Goal: Information Seeking & Learning: Learn about a topic

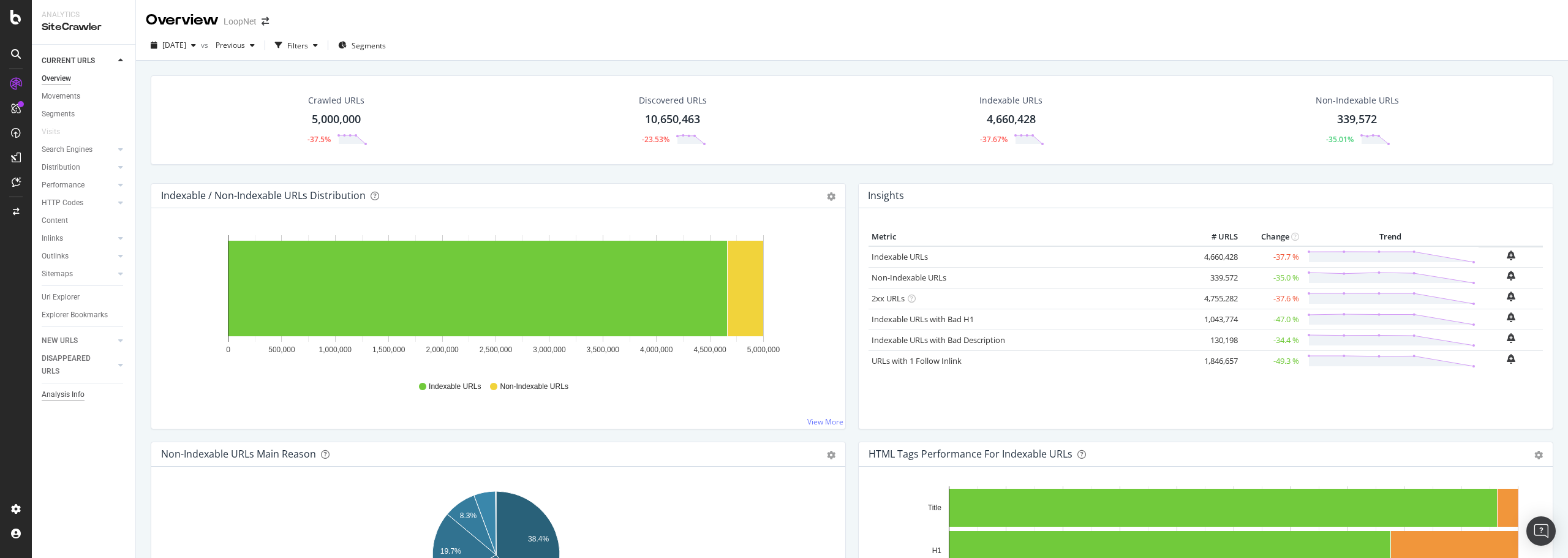
click at [72, 396] on div "Analysis Info" at bounding box center [63, 394] width 43 height 13
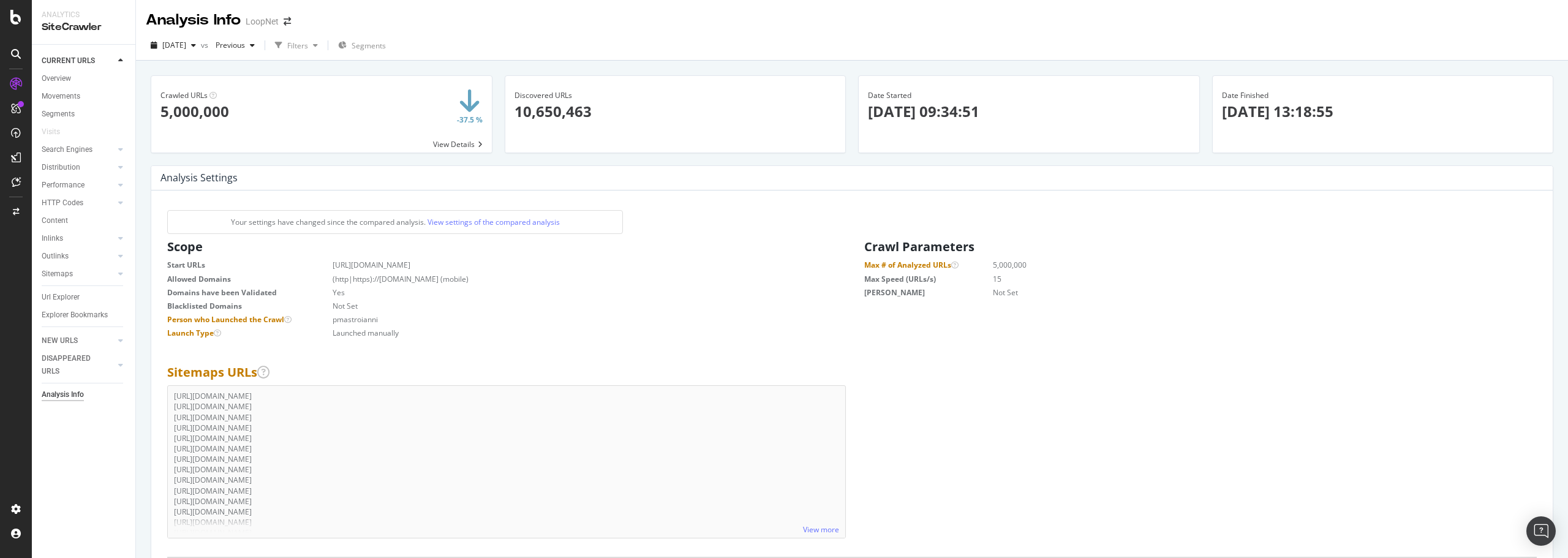
drag, startPoint x: 859, startPoint y: 420, endPoint x: 867, endPoint y: 171, distance: 249.1
click at [68, 80] on div "Overview" at bounding box center [57, 78] width 29 height 13
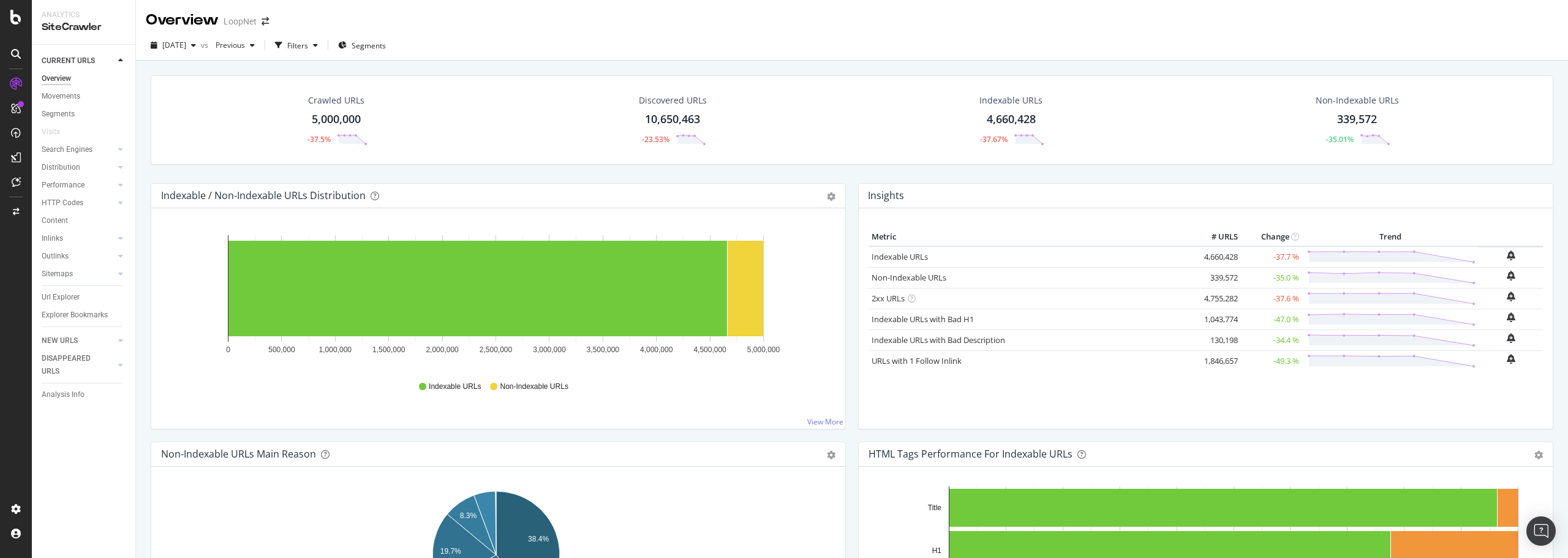
click at [332, 116] on div "5,000,000" at bounding box center [336, 119] width 49 height 16
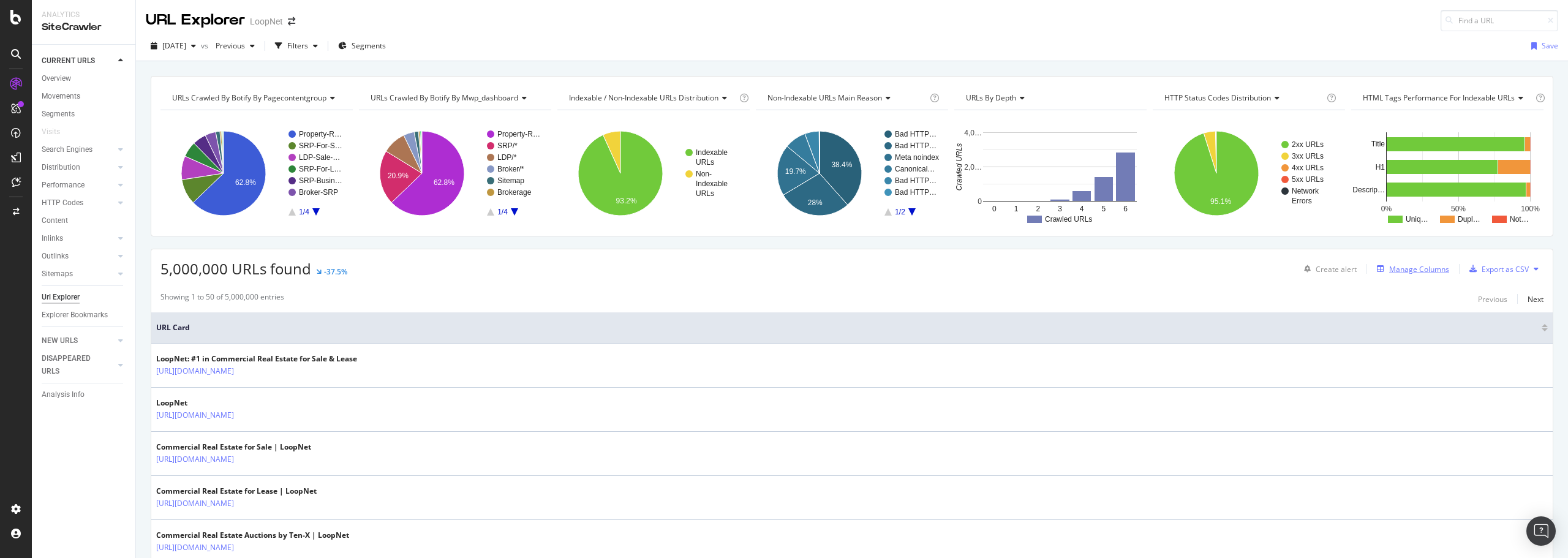
click at [1404, 267] on div "Manage Columns" at bounding box center [1419, 269] width 60 height 10
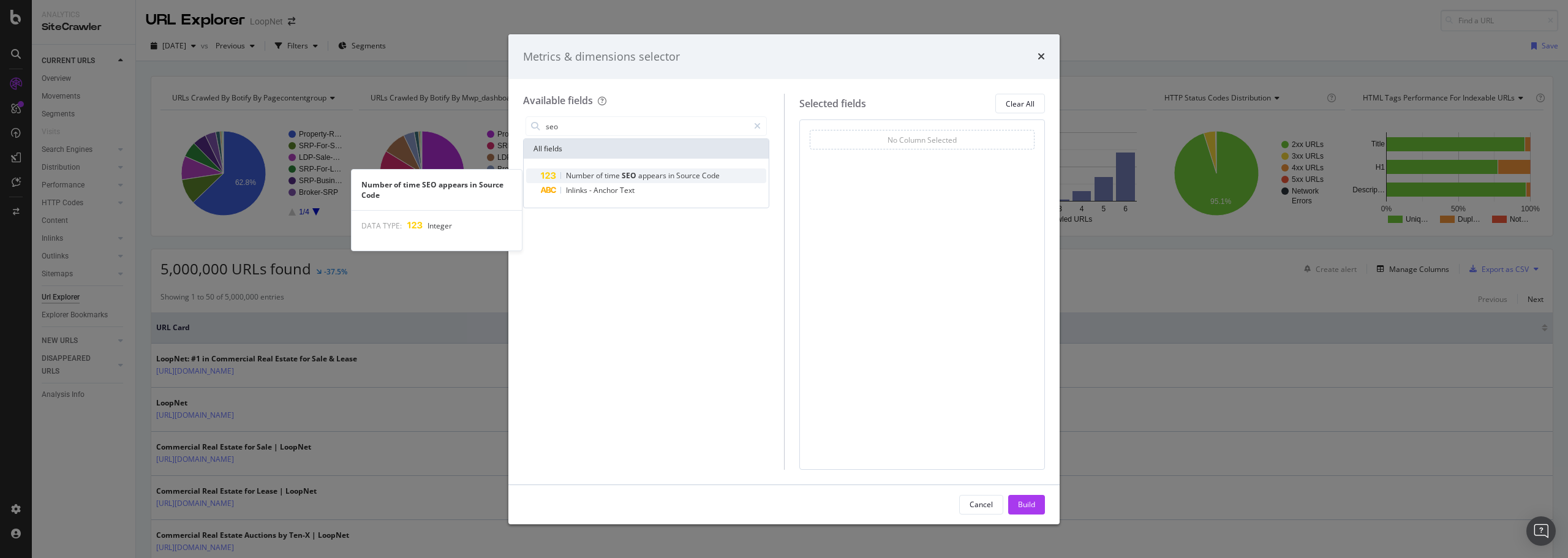
click at [669, 173] on span "in" at bounding box center [672, 176] width 8 height 10
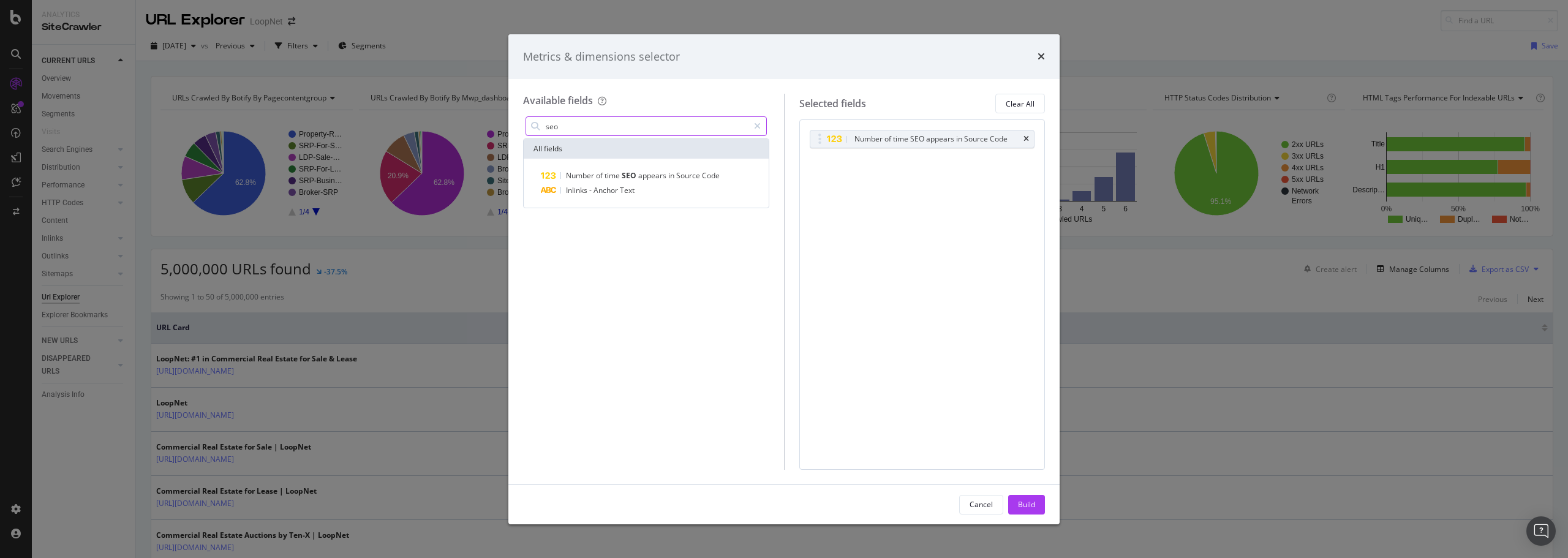
click at [578, 128] on input "seo" at bounding box center [646, 126] width 204 height 18
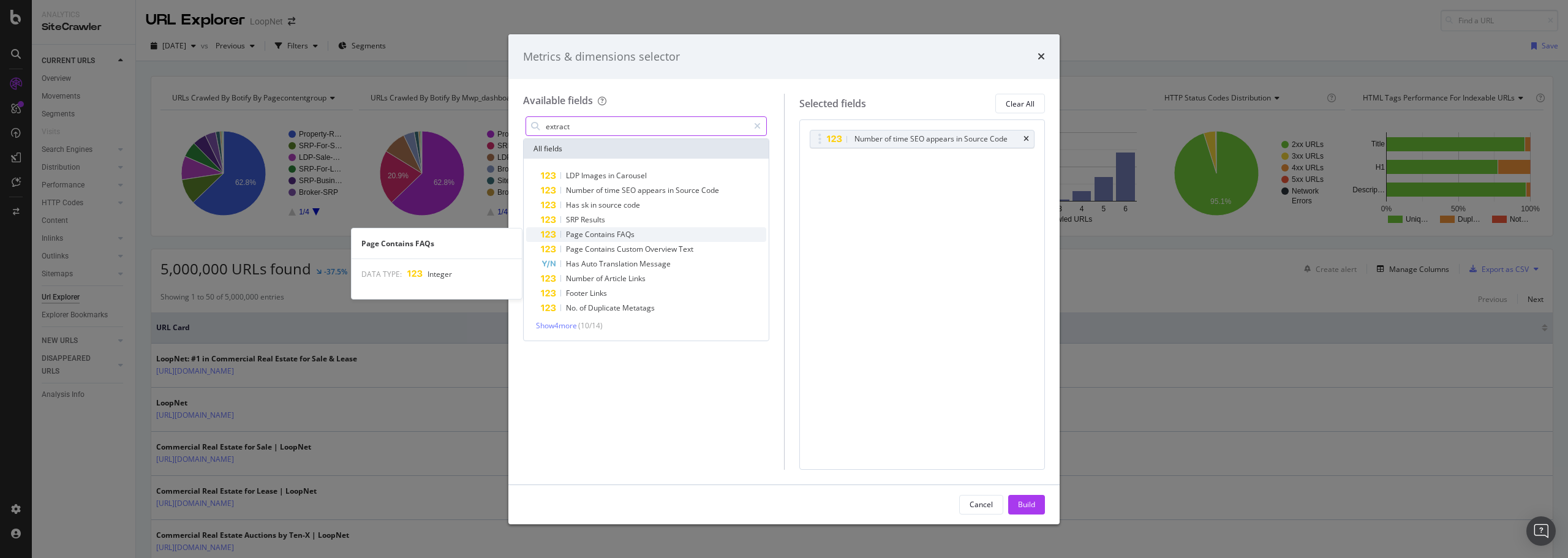
type input "extract"
click at [619, 233] on span "FAQs" at bounding box center [625, 234] width 18 height 10
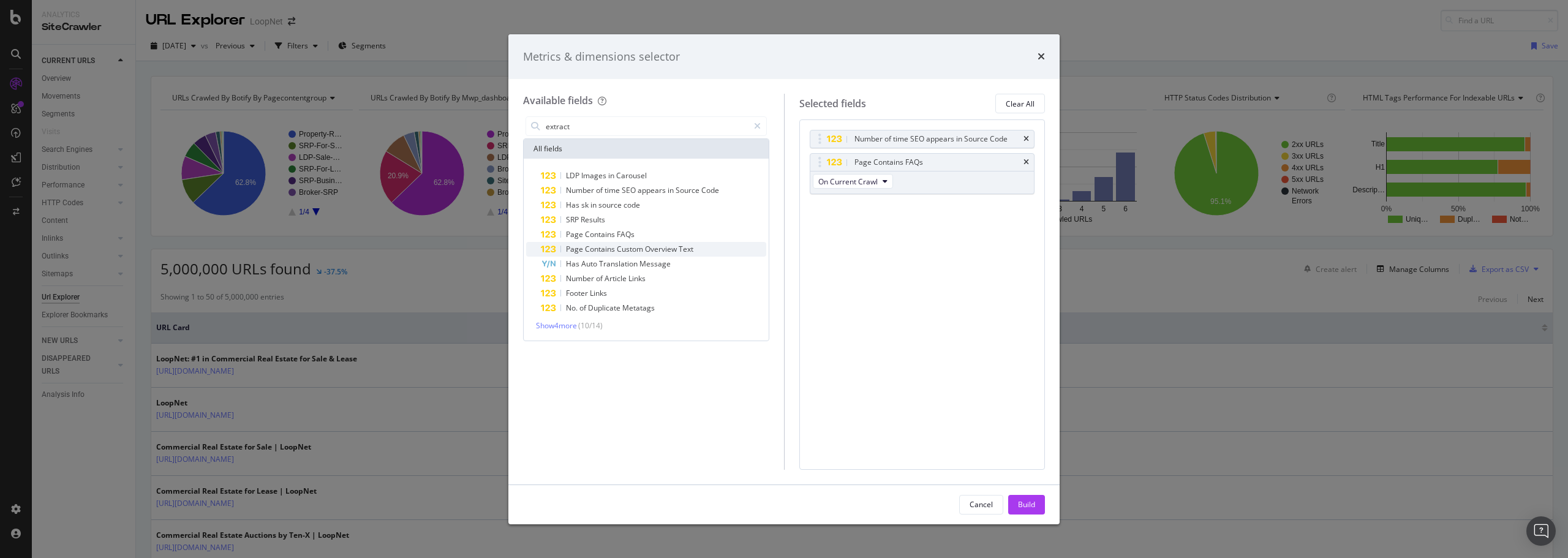
click at [628, 252] on span "Custom" at bounding box center [631, 249] width 28 height 10
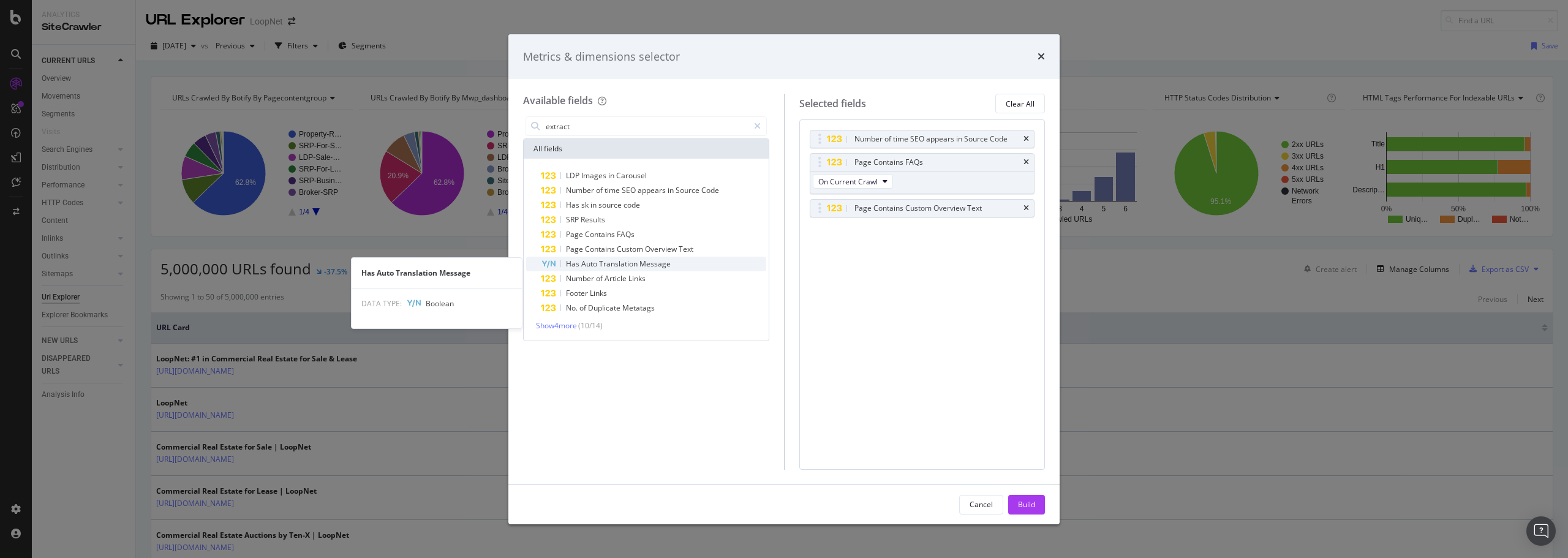
click at [634, 264] on span "Translation" at bounding box center [619, 264] width 40 height 10
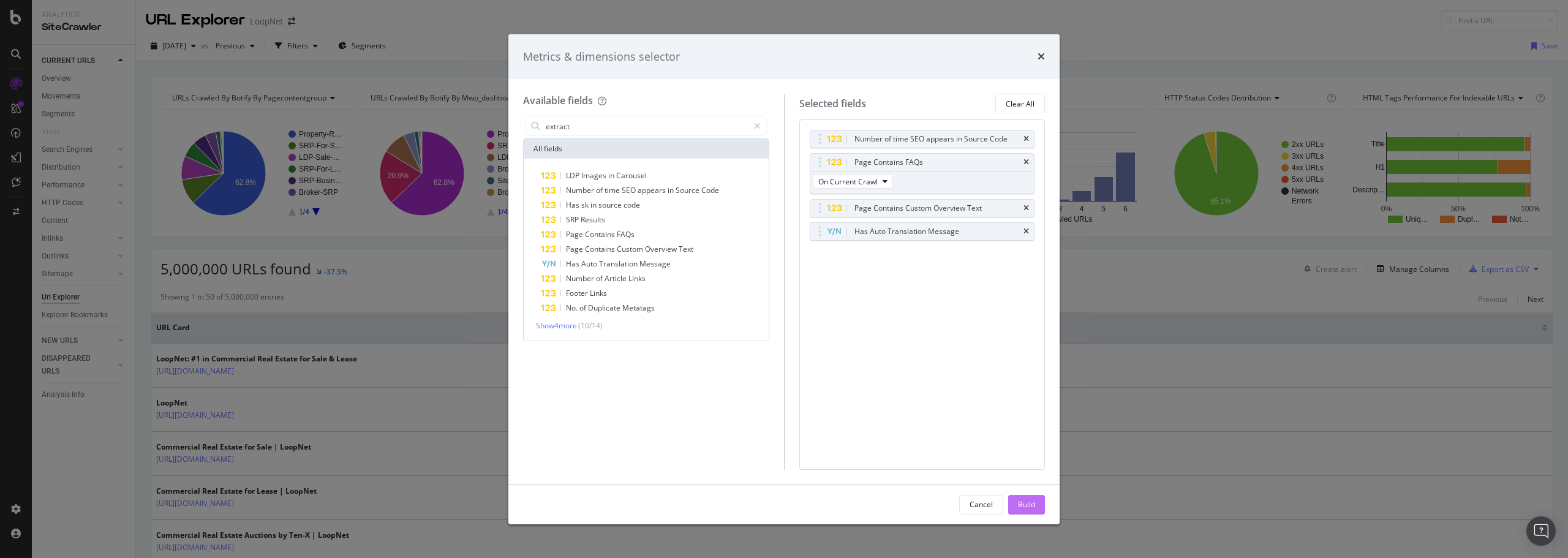
click at [1024, 505] on div "Build" at bounding box center [1026, 505] width 17 height 10
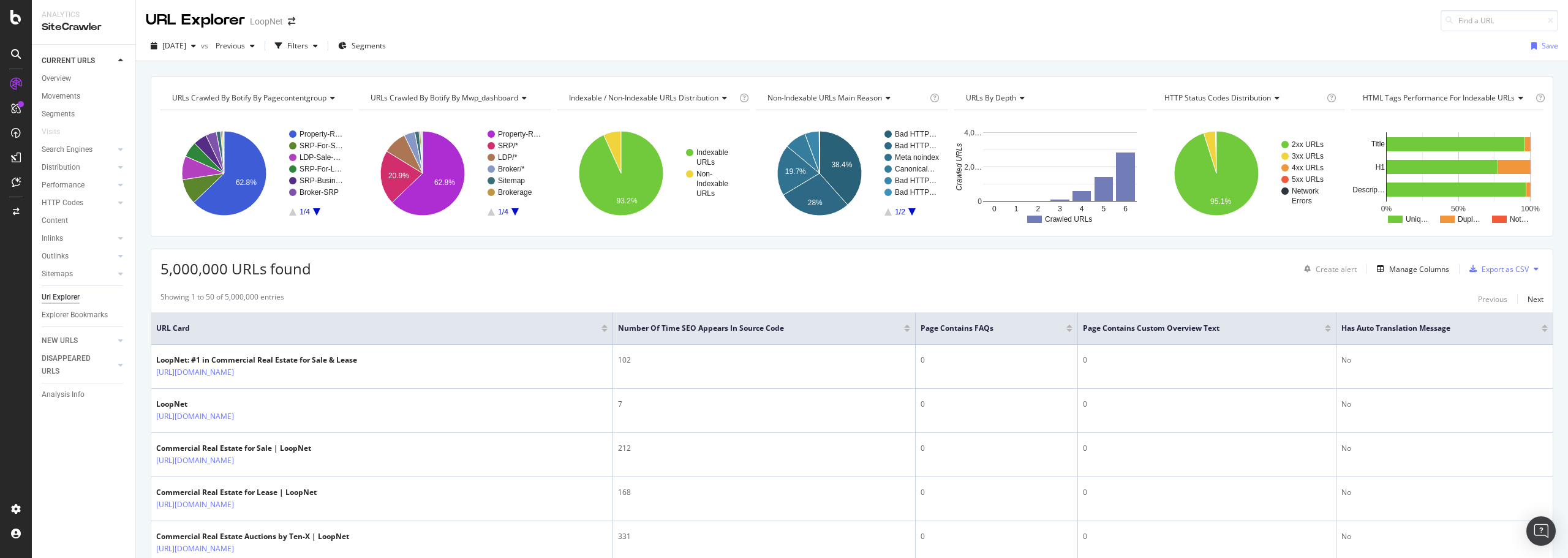
drag, startPoint x: 1025, startPoint y: 347, endPoint x: 1007, endPoint y: 87, distance: 260.6
click at [386, 44] on span "Segments" at bounding box center [368, 45] width 34 height 10
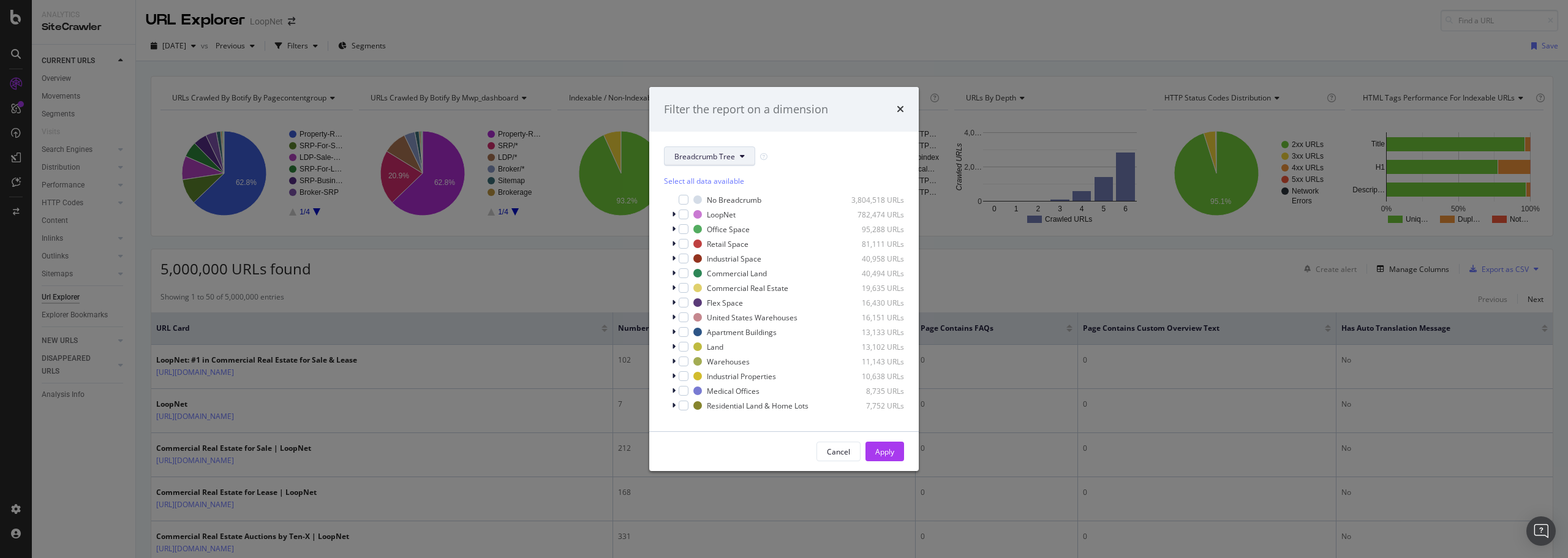
click at [705, 153] on span "Breadcrumb Tree" at bounding box center [704, 157] width 61 height 10
click at [704, 196] on span "PageContentGroup" at bounding box center [714, 200] width 79 height 11
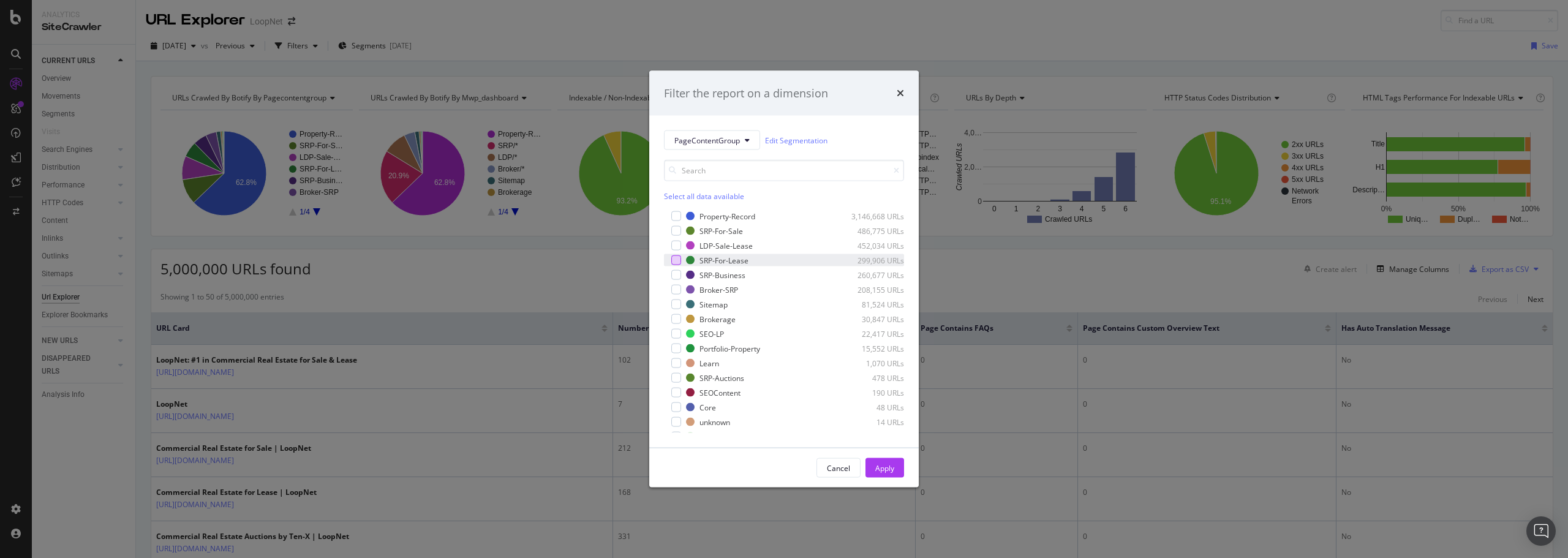
click at [674, 260] on div "modal" at bounding box center [675, 260] width 9 height 9
click at [675, 283] on div "Property-Record 3,146,668 URLs SRP-For-Sale 486,775 URLs LDP-Sale-Lease 452,034…" at bounding box center [784, 321] width 240 height 223
click at [674, 273] on div "modal" at bounding box center [675, 274] width 9 height 9
click at [678, 229] on div "modal" at bounding box center [675, 231] width 9 height 9
click at [887, 471] on div "Apply" at bounding box center [884, 468] width 19 height 10
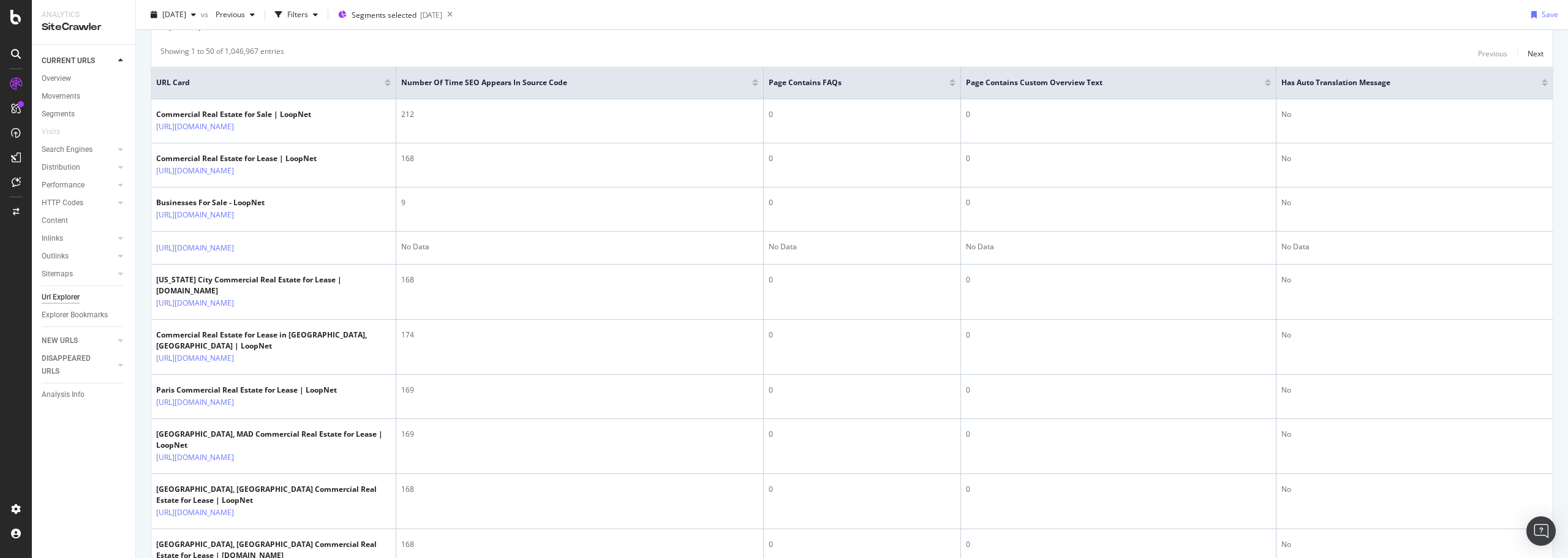
scroll to position [245, 0]
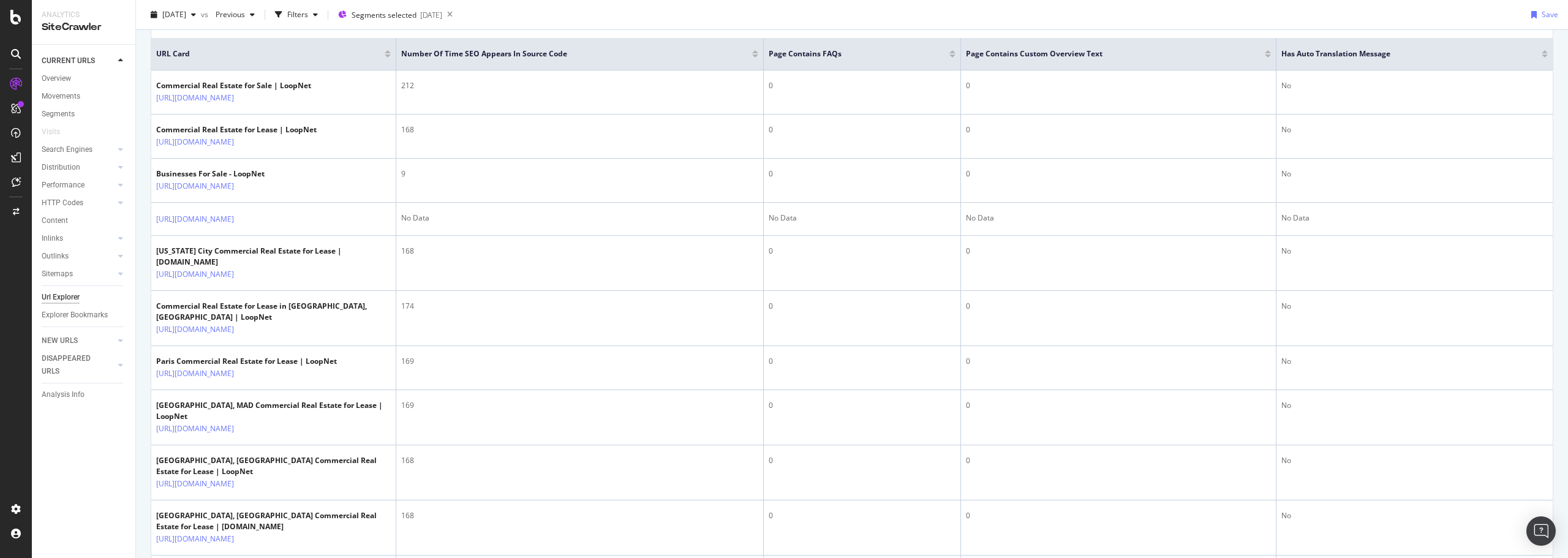
drag, startPoint x: 145, startPoint y: 378, endPoint x: 143, endPoint y: 403, distance: 25.1
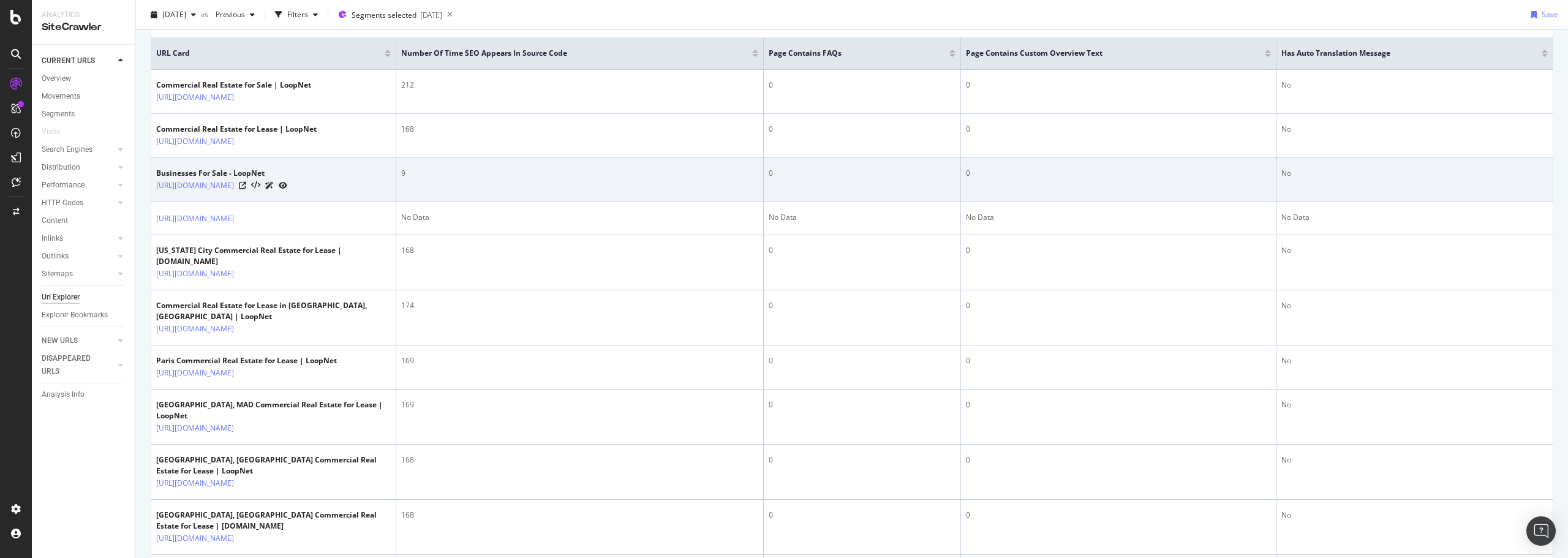
scroll to position [0, 0]
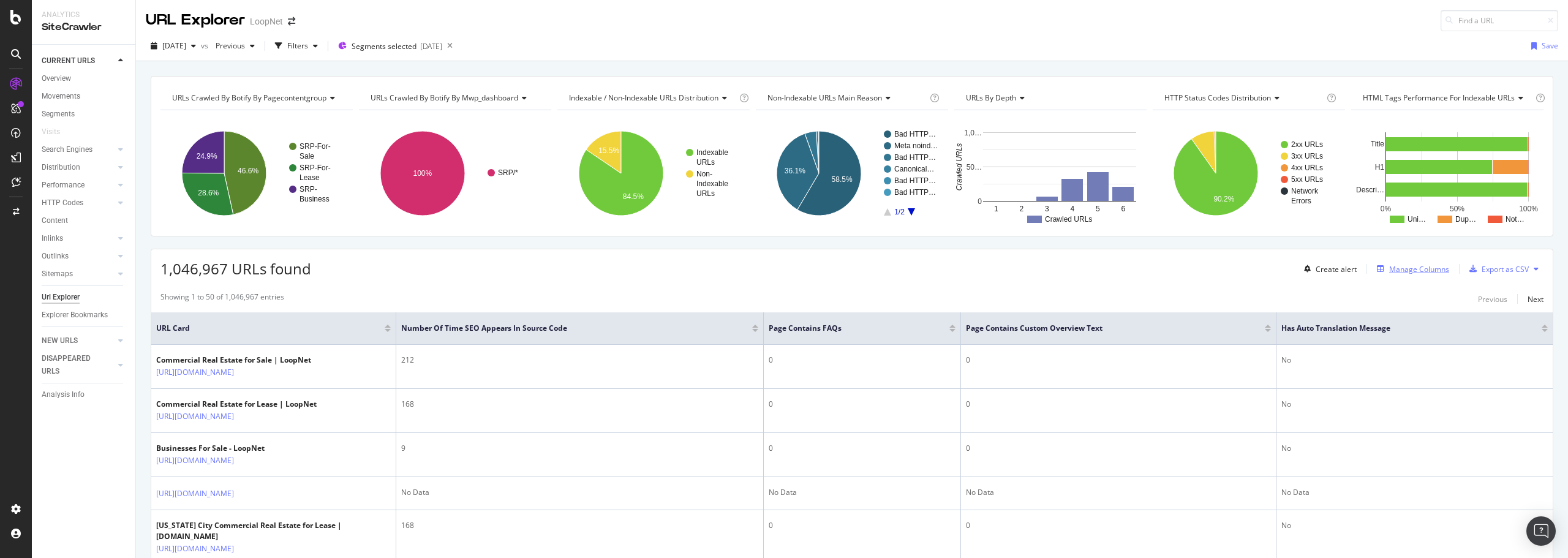
click at [1407, 270] on div "Manage Columns" at bounding box center [1419, 269] width 60 height 10
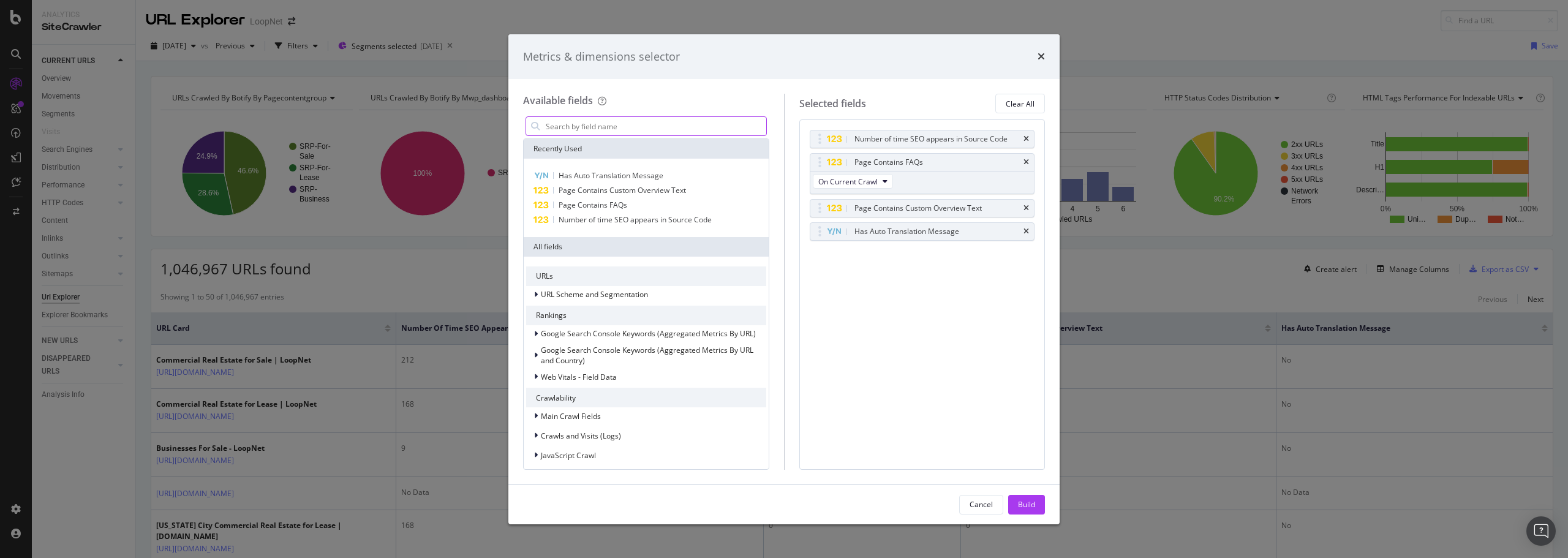
click at [615, 123] on input "modal" at bounding box center [655, 126] width 222 height 18
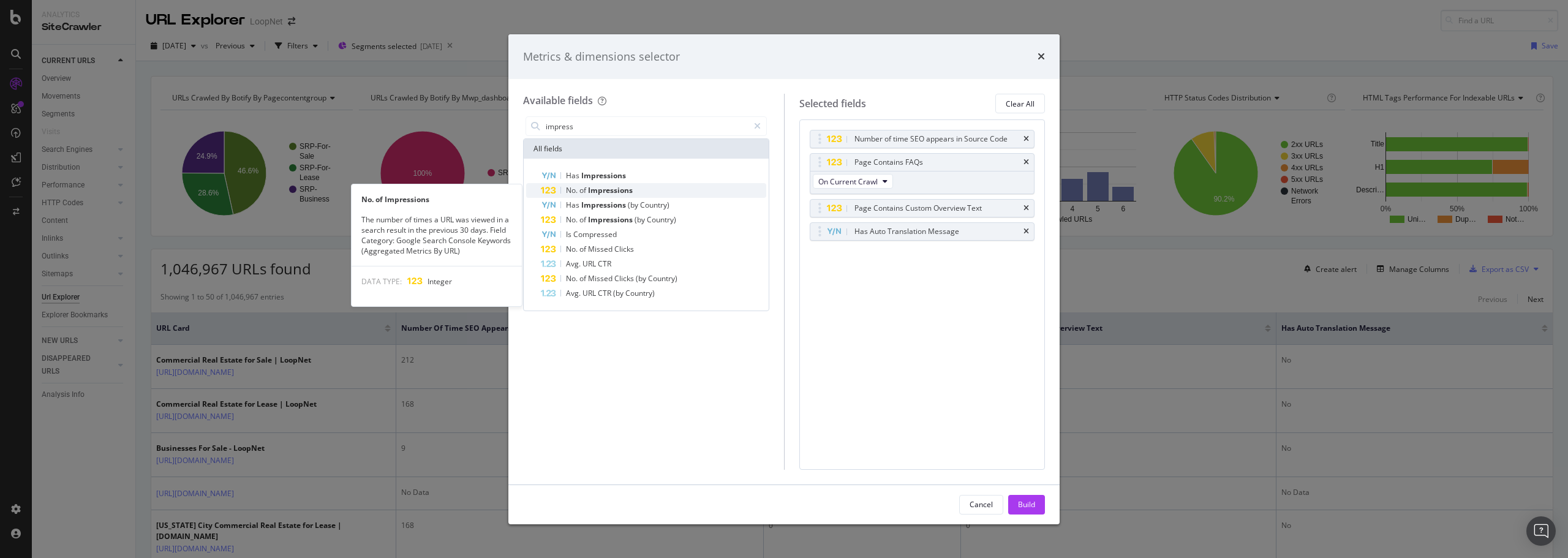
click at [613, 188] on span "Impressions" at bounding box center [610, 190] width 45 height 10
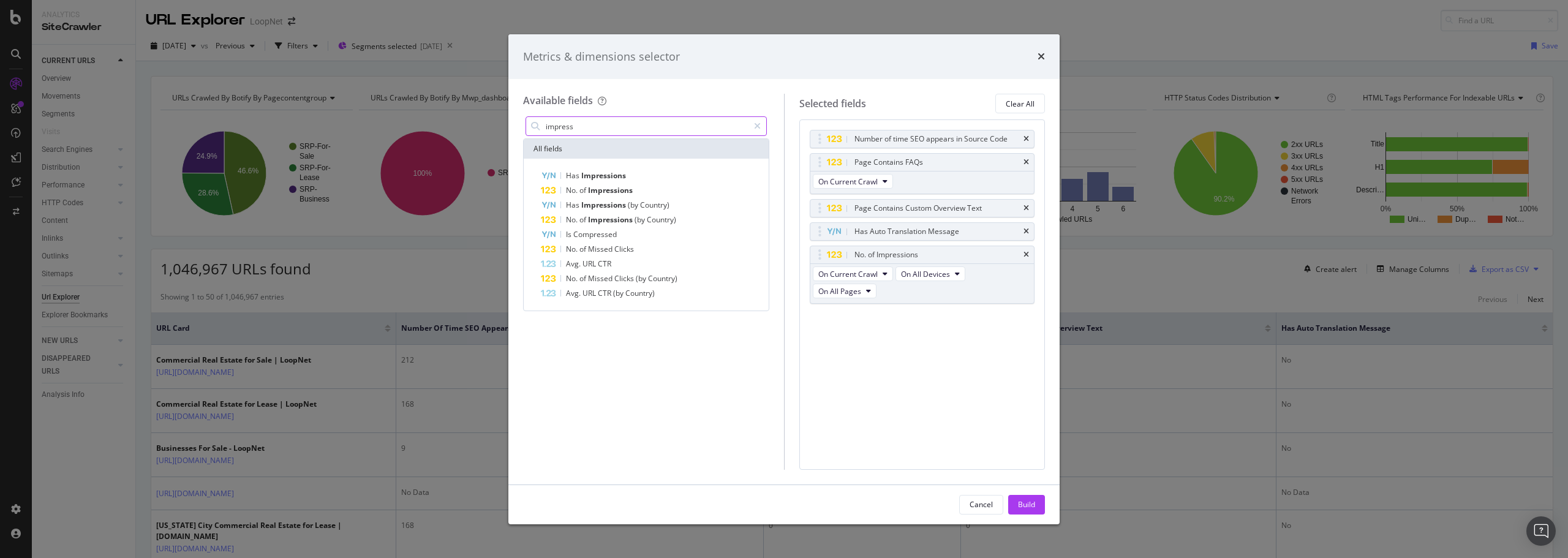
click at [557, 125] on input "impress" at bounding box center [646, 126] width 204 height 18
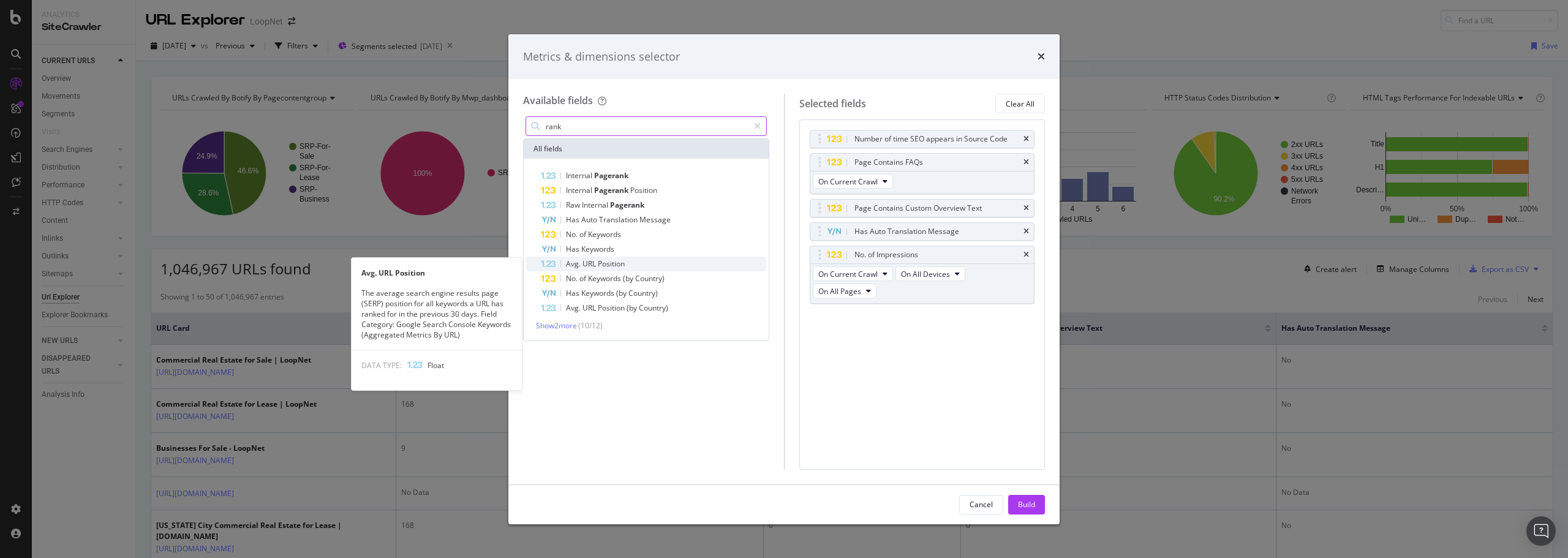
type input "rank"
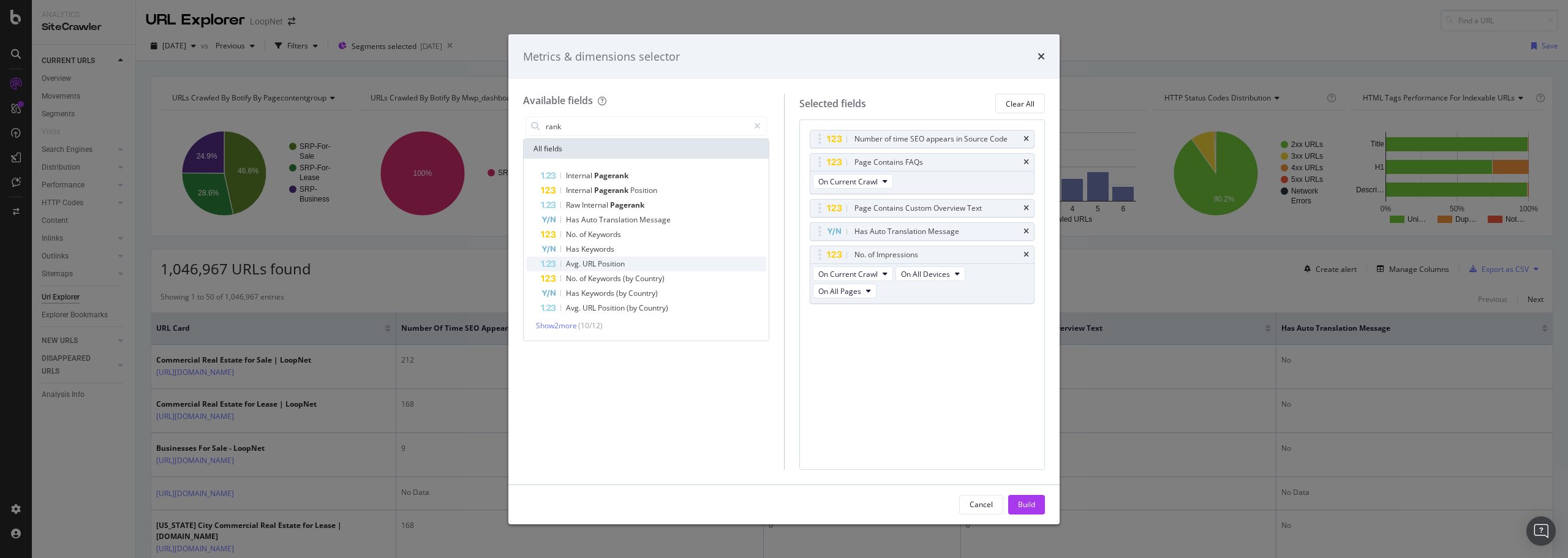
click at [613, 262] on span "Position" at bounding box center [611, 264] width 27 height 10
click at [1030, 504] on div "Build" at bounding box center [1026, 505] width 17 height 10
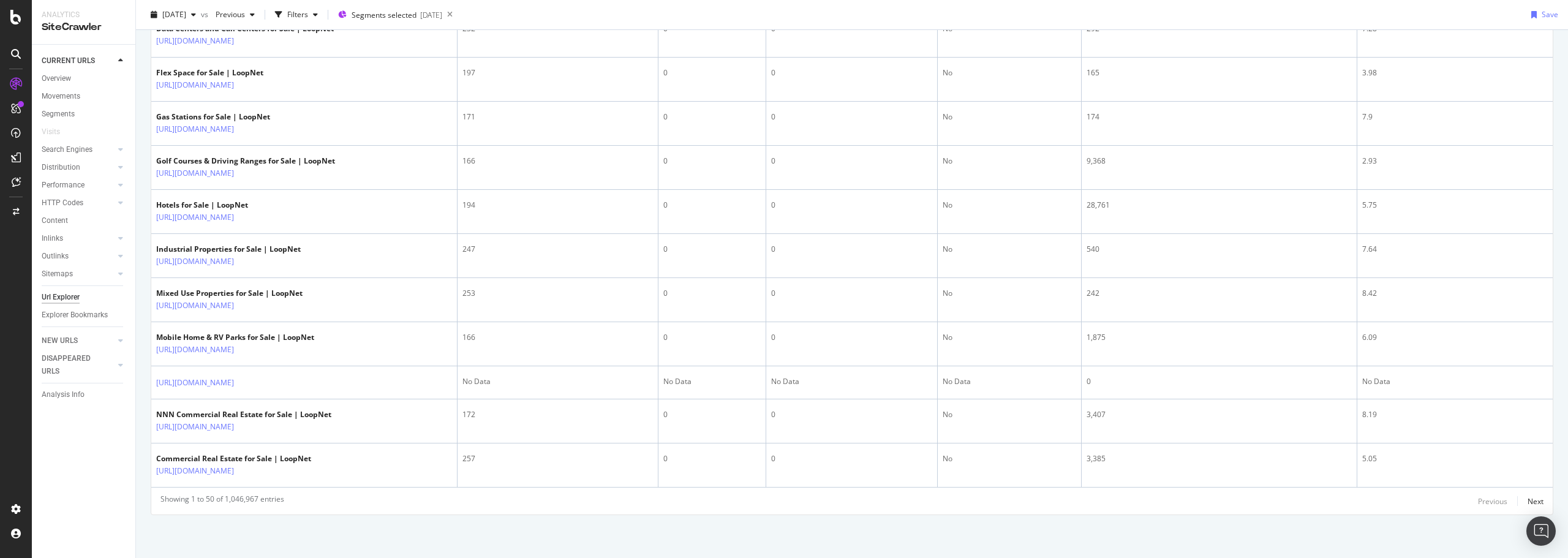
scroll to position [2318, 0]
click at [1528, 500] on div "Next" at bounding box center [1535, 501] width 16 height 10
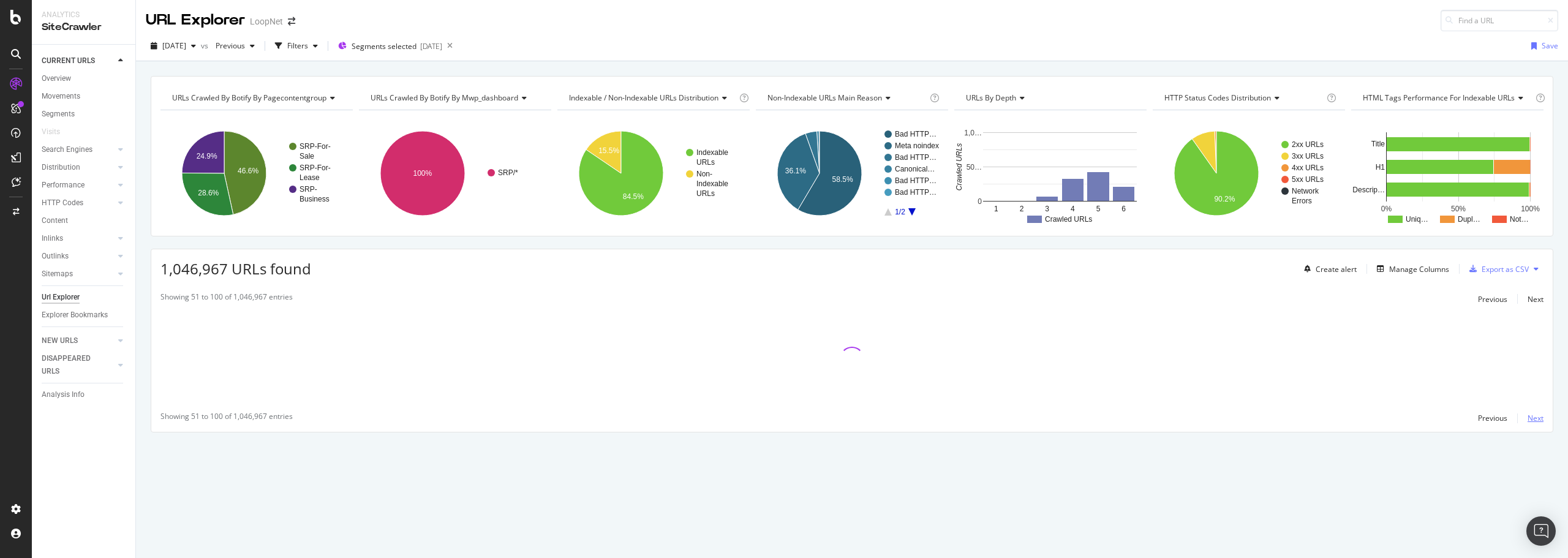
scroll to position [0, 0]
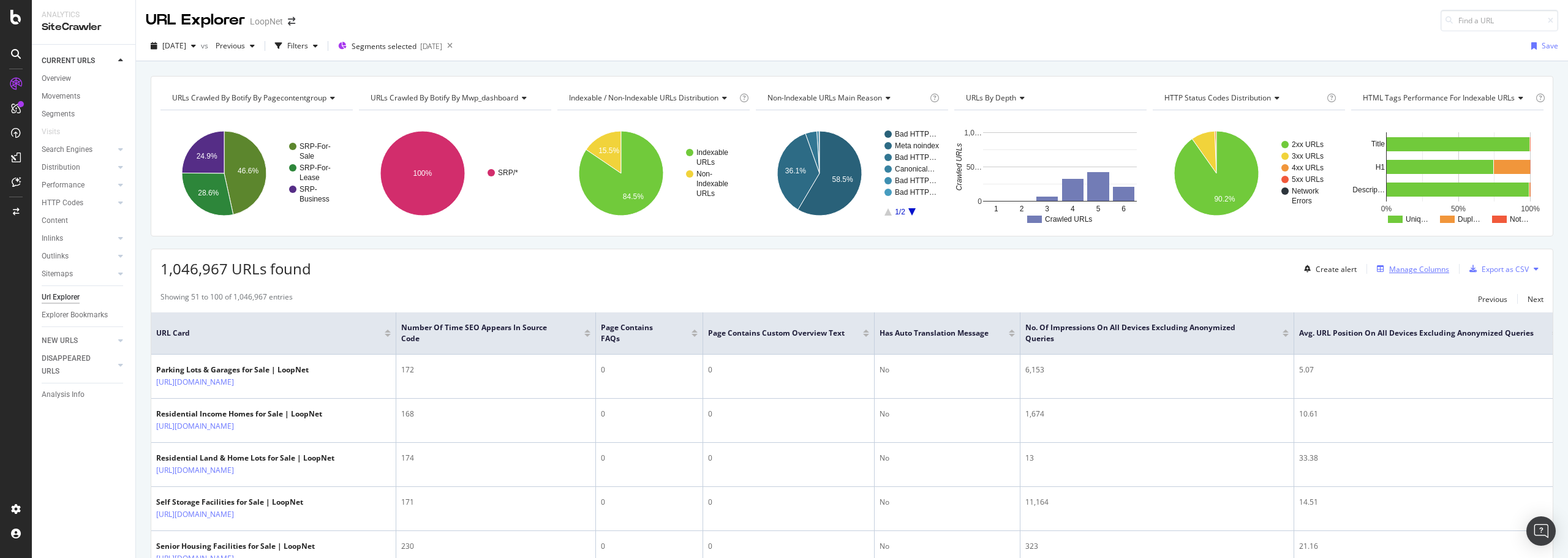
click at [1395, 272] on div "Manage Columns" at bounding box center [1419, 269] width 60 height 10
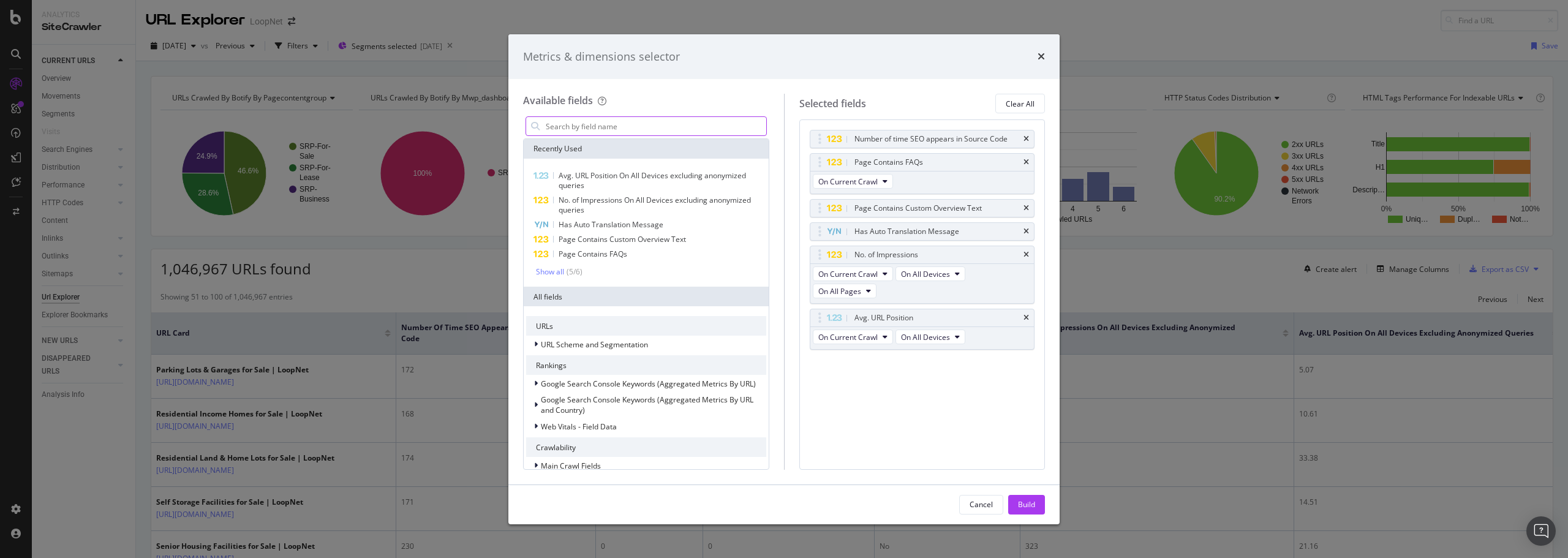
click at [643, 128] on input "modal" at bounding box center [655, 126] width 222 height 18
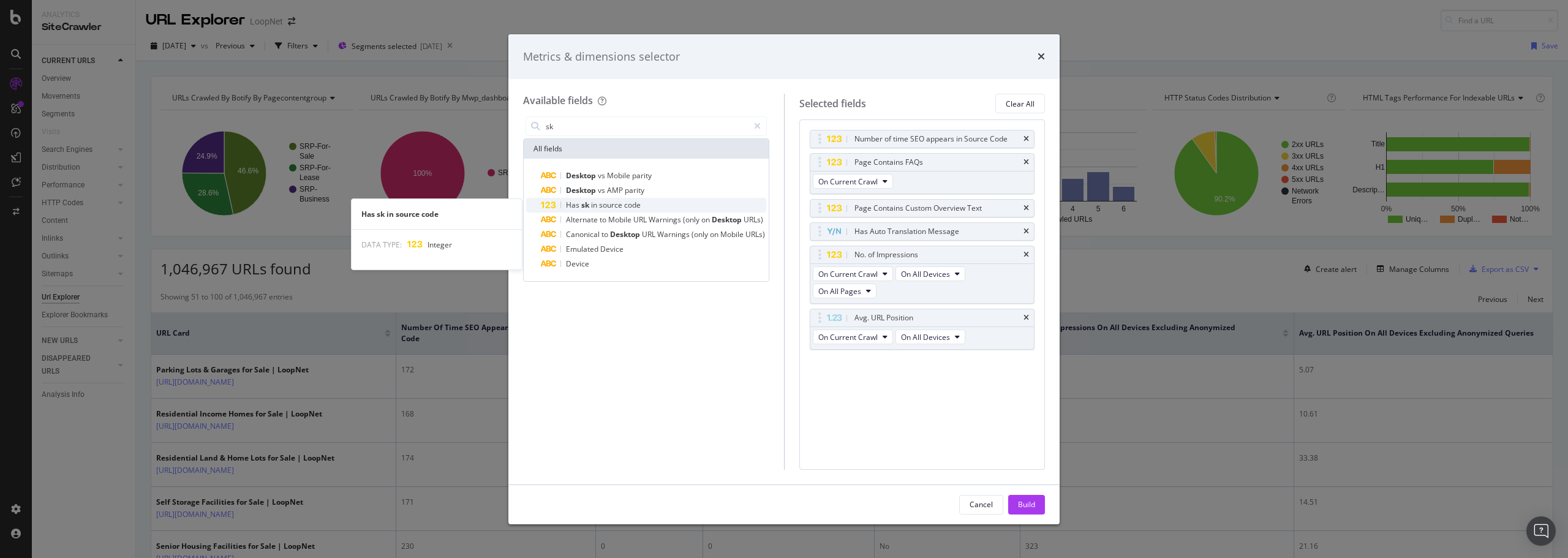
type input "sk"
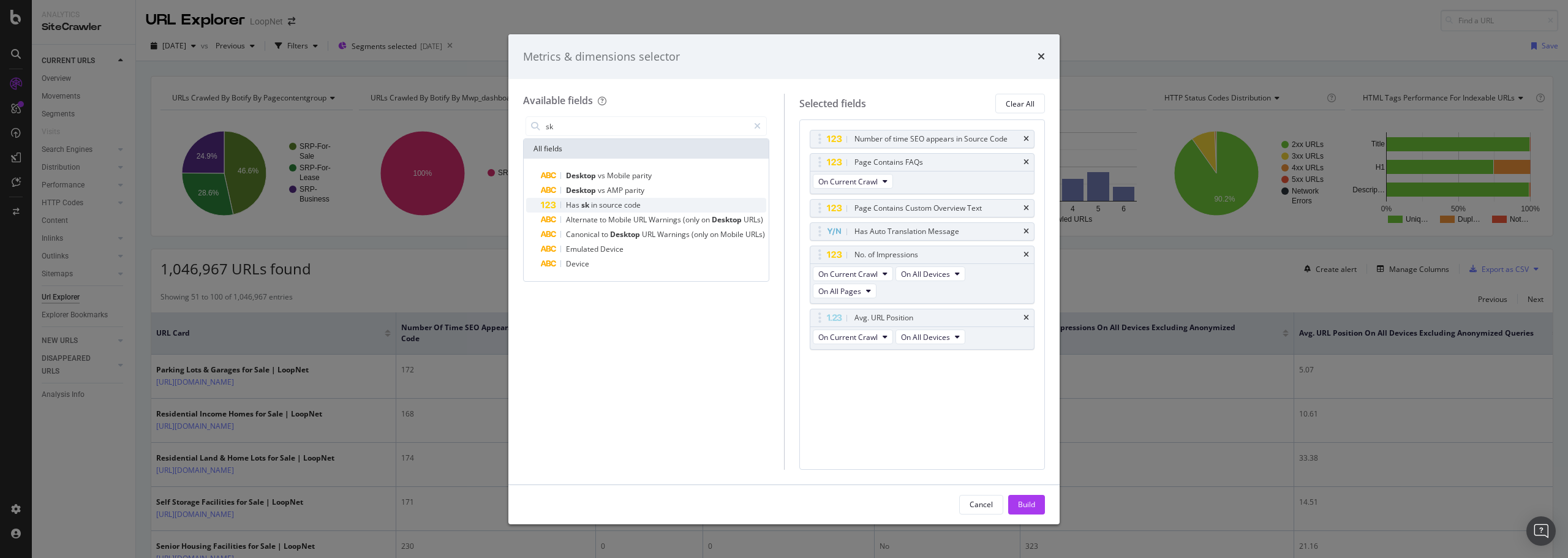
click at [628, 204] on span "code" at bounding box center [631, 205] width 16 height 10
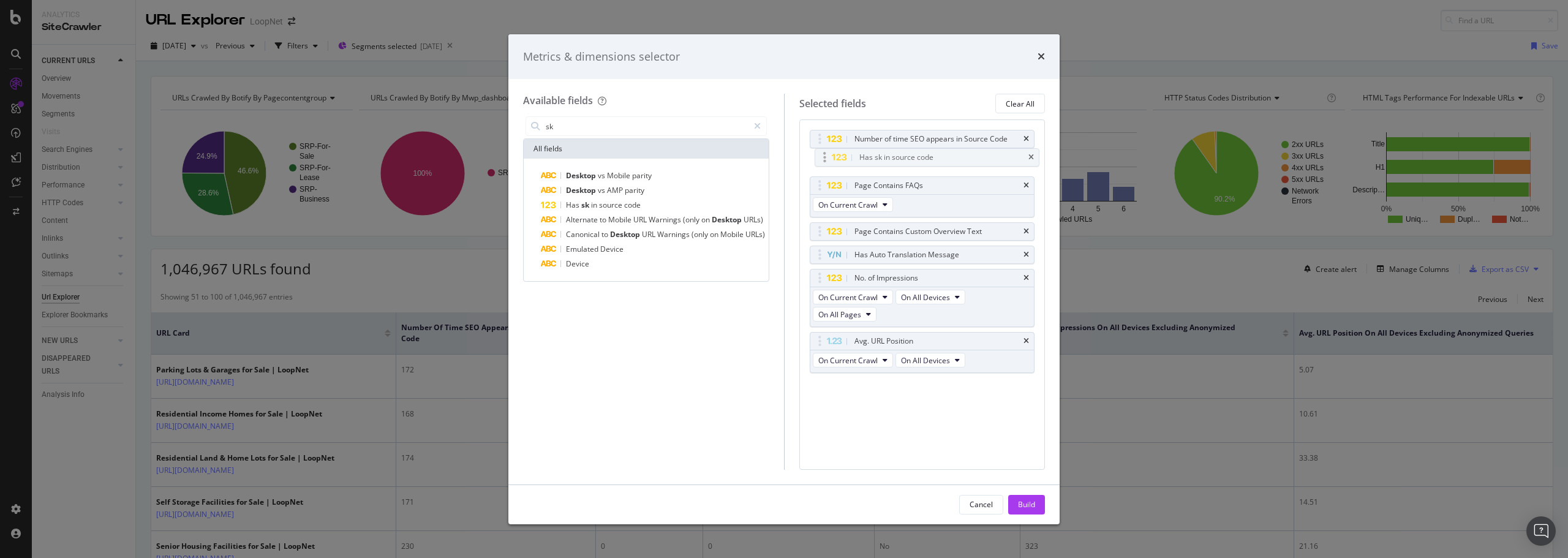
drag, startPoint x: 820, startPoint y: 363, endPoint x: 819, endPoint y: 162, distance: 201.0
click at [819, 162] on body "Analytics SiteCrawler CURRENT URLS Overview Movements Segments Visits Search En…" at bounding box center [784, 279] width 1568 height 558
click at [1027, 501] on div "Build" at bounding box center [1026, 505] width 17 height 10
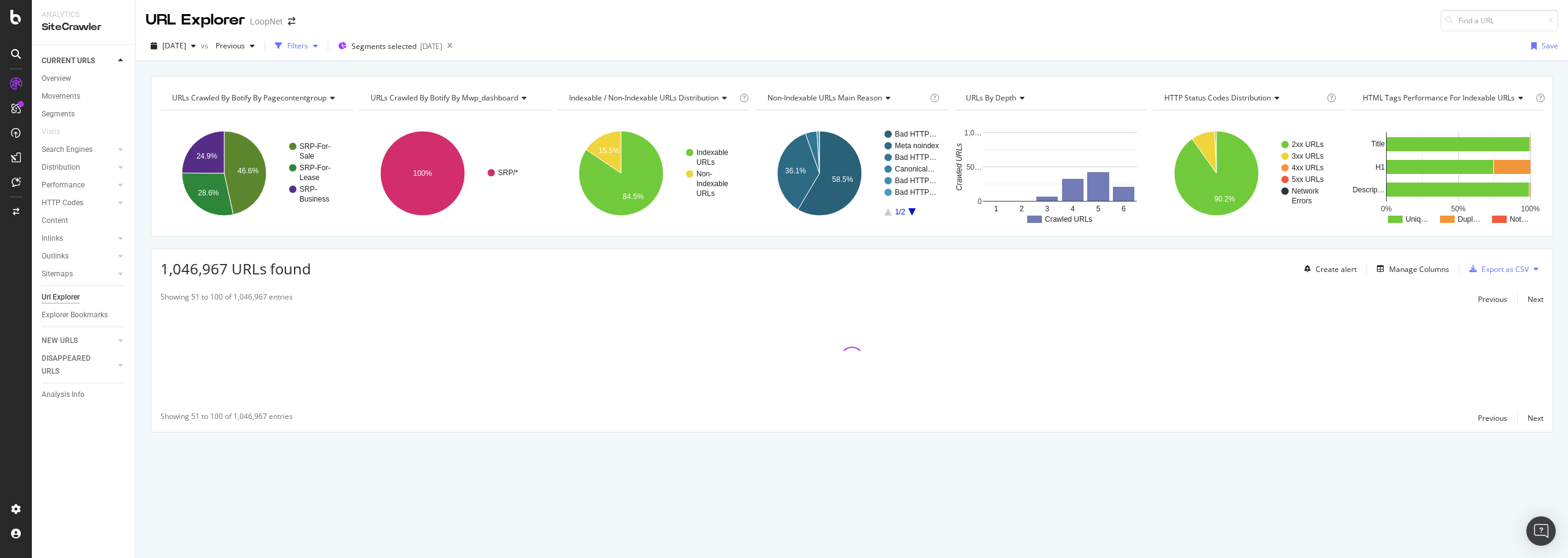
click at [308, 45] on div "Filters" at bounding box center [297, 45] width 21 height 10
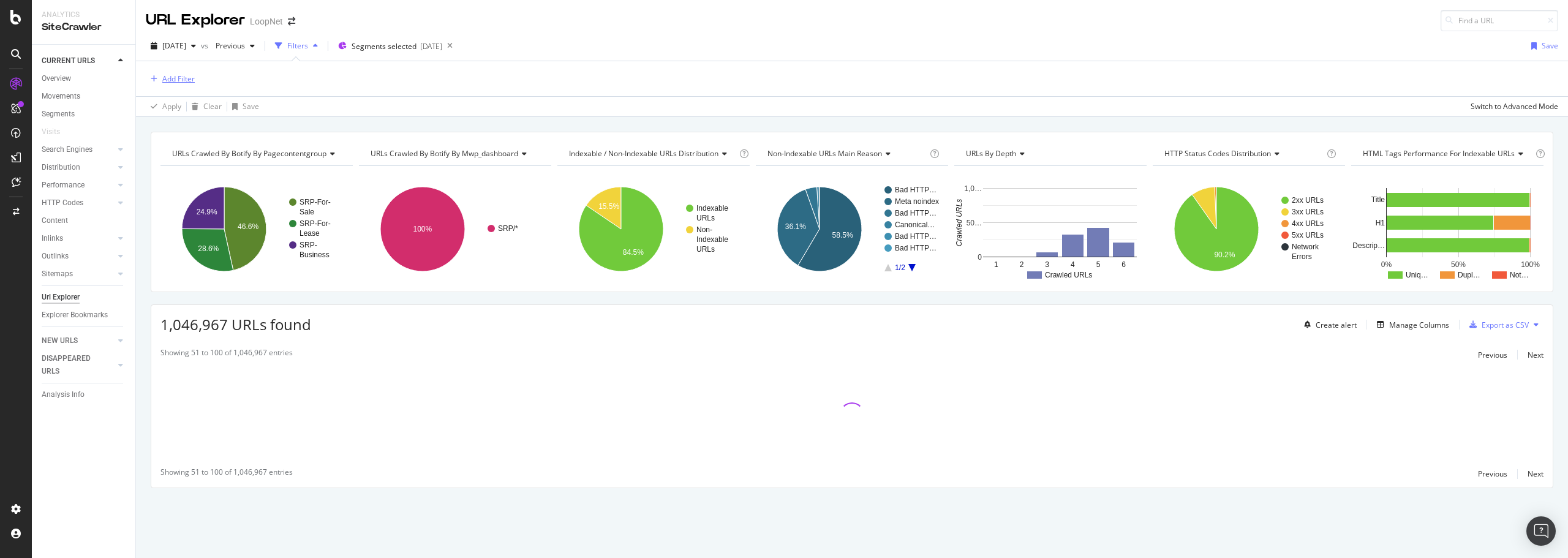
click at [173, 83] on div "Add Filter" at bounding box center [178, 79] width 33 height 10
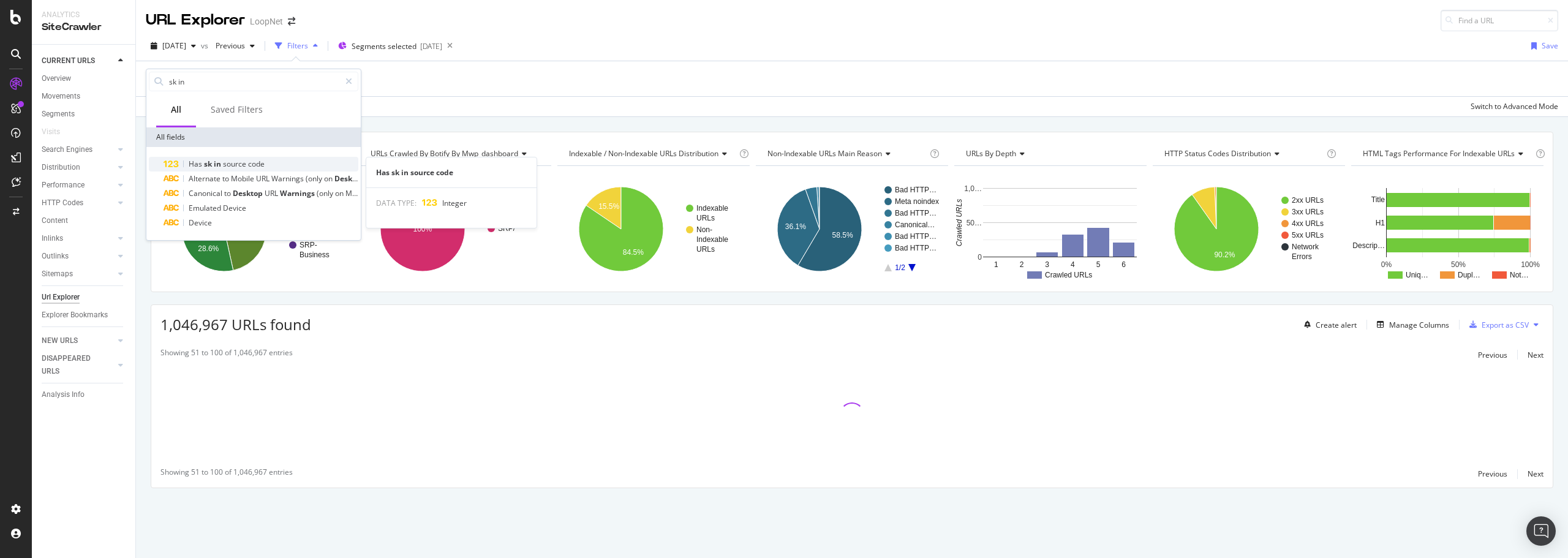
type input "sk in"
click at [223, 162] on span "source" at bounding box center [235, 164] width 25 height 10
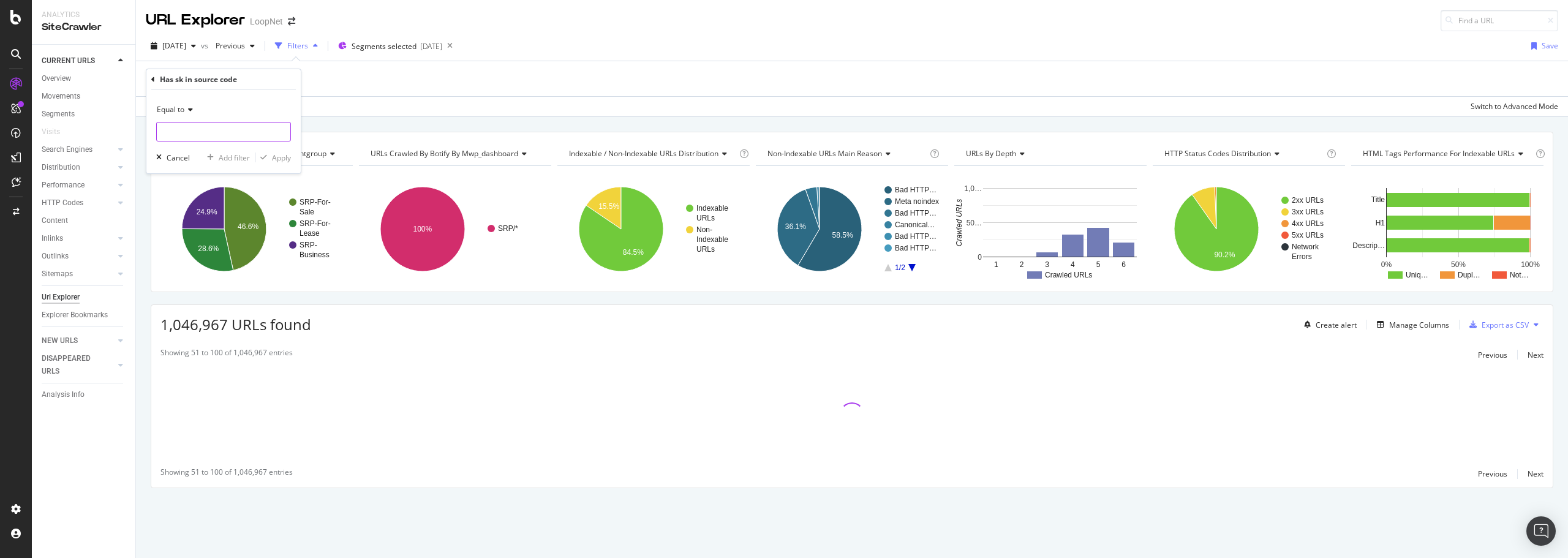
click at [220, 134] on input "number" at bounding box center [223, 131] width 135 height 20
click at [175, 107] on span "Equal to" at bounding box center [171, 110] width 27 height 10
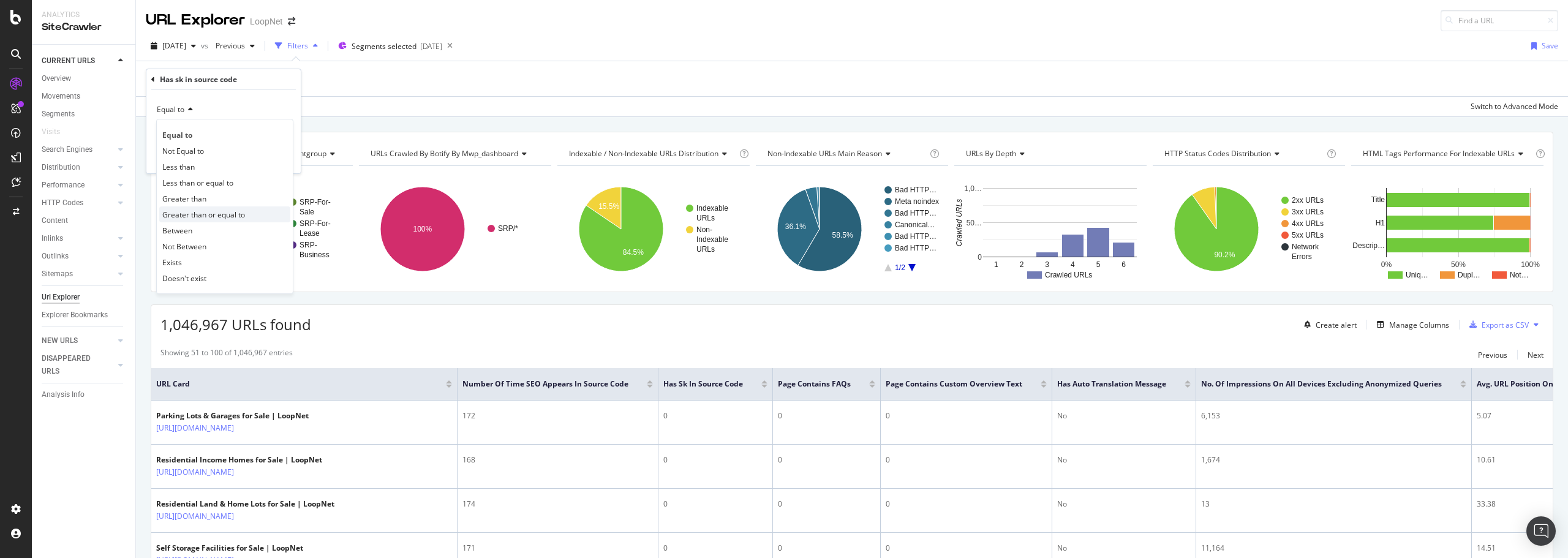
click at [235, 212] on span "Greater than or equal to" at bounding box center [203, 214] width 82 height 10
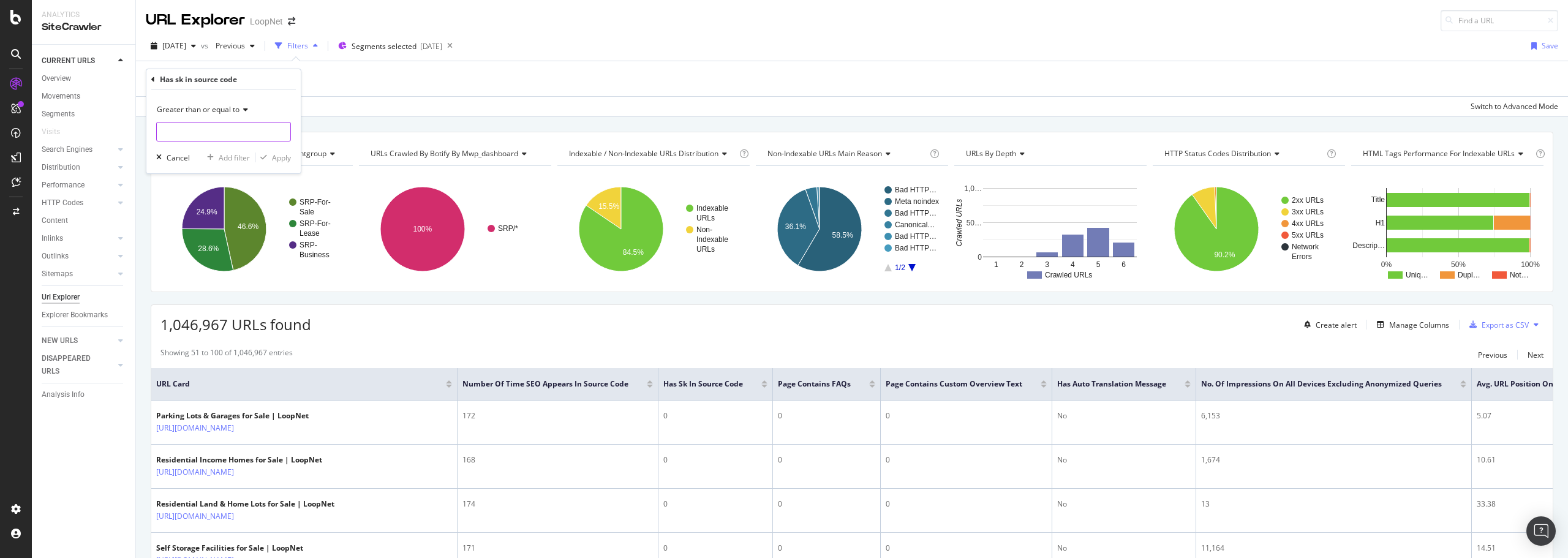
click at [205, 130] on input "number" at bounding box center [223, 131] width 135 height 20
type input "1"
click at [280, 160] on div "Apply" at bounding box center [281, 158] width 19 height 10
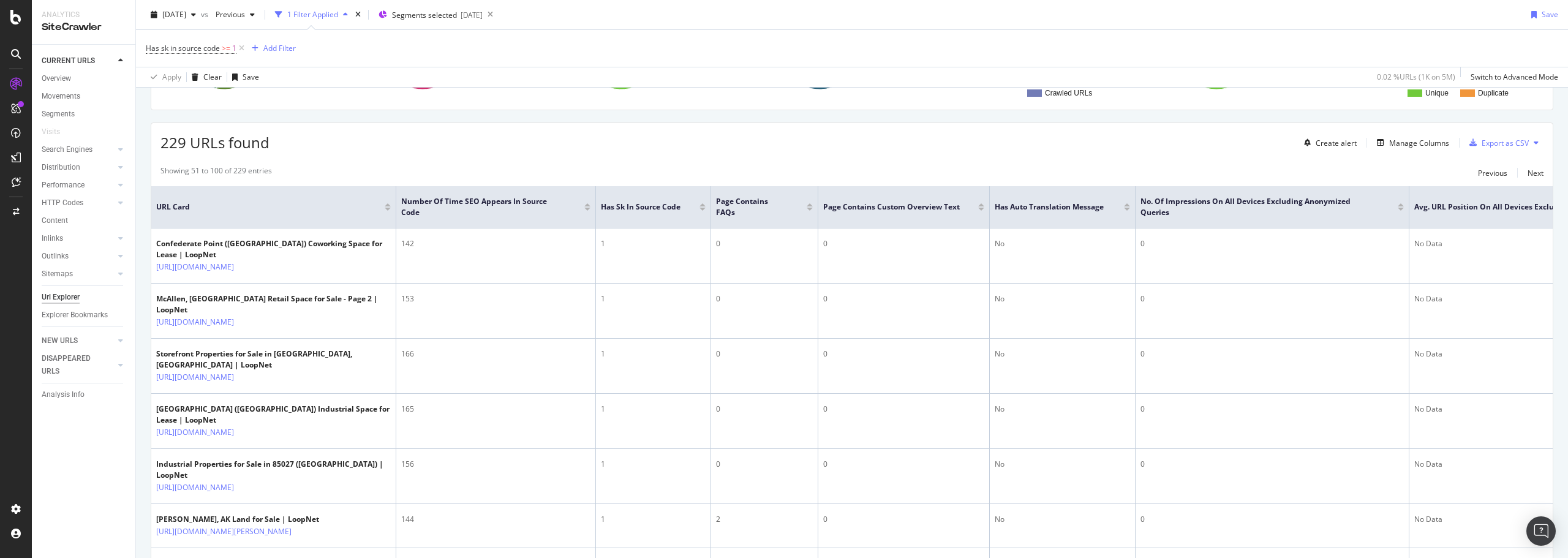
scroll to position [245, 0]
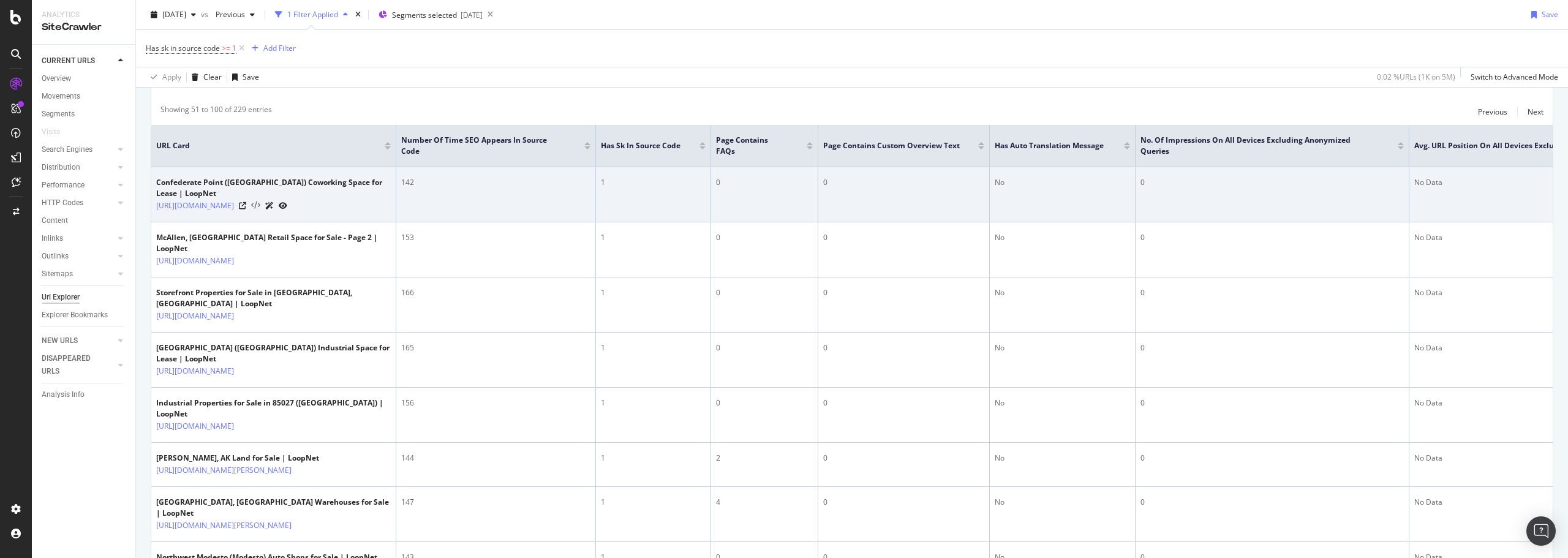
click at [260, 209] on icon at bounding box center [255, 206] width 9 height 9
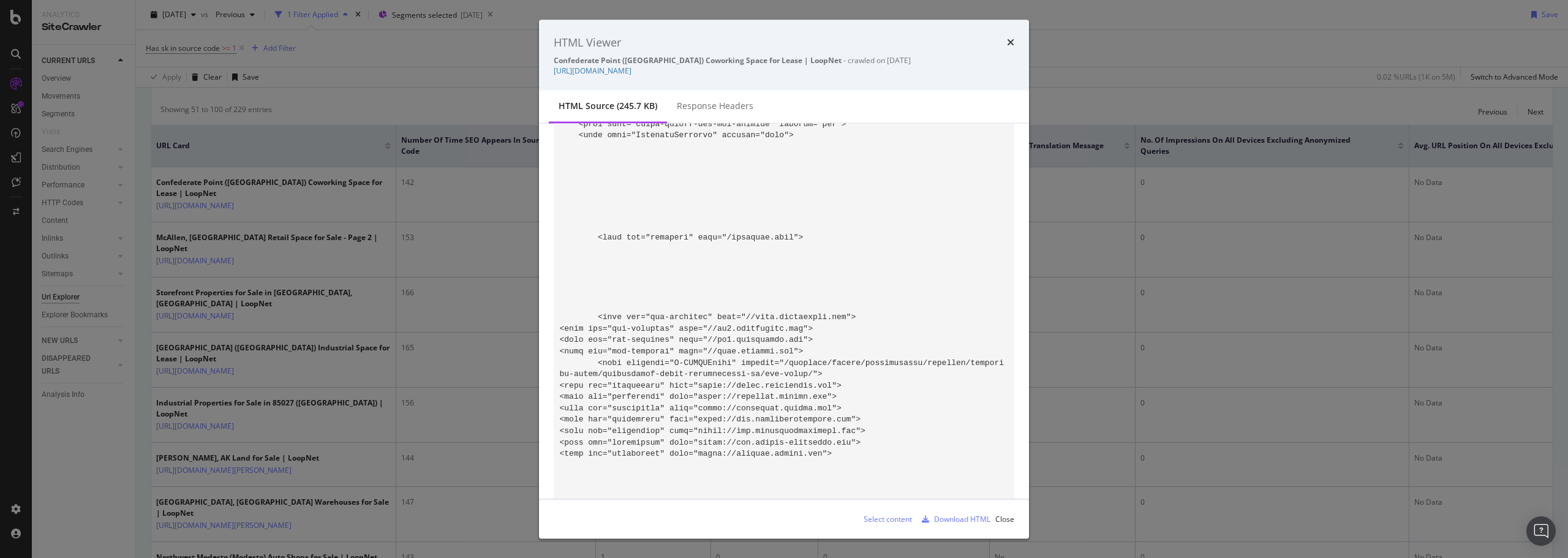
scroll to position [368, 0]
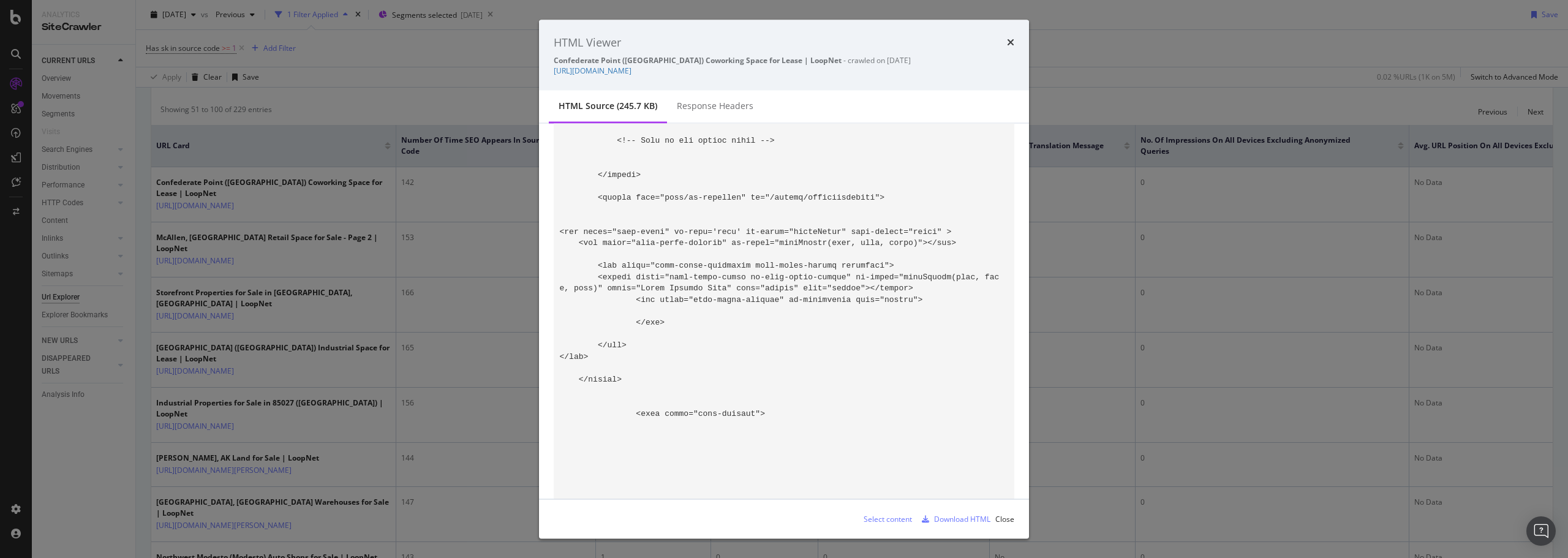
scroll to position [57184, 0]
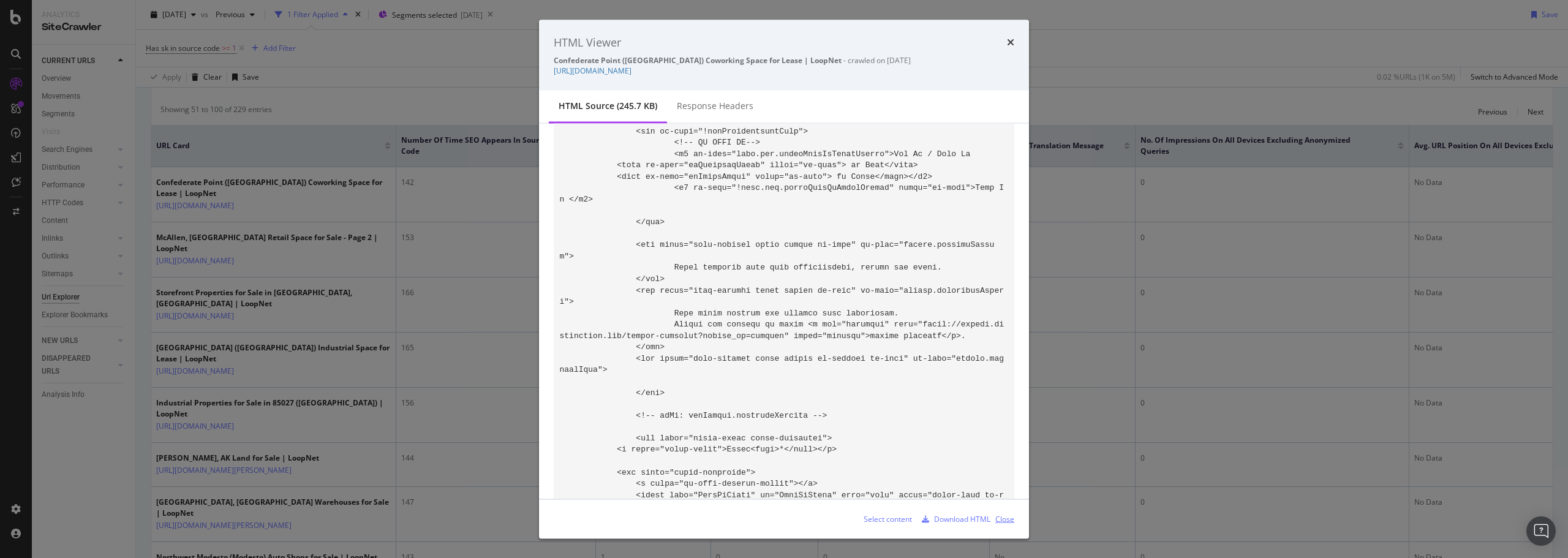
click at [1003, 518] on div "Close" at bounding box center [1004, 519] width 19 height 10
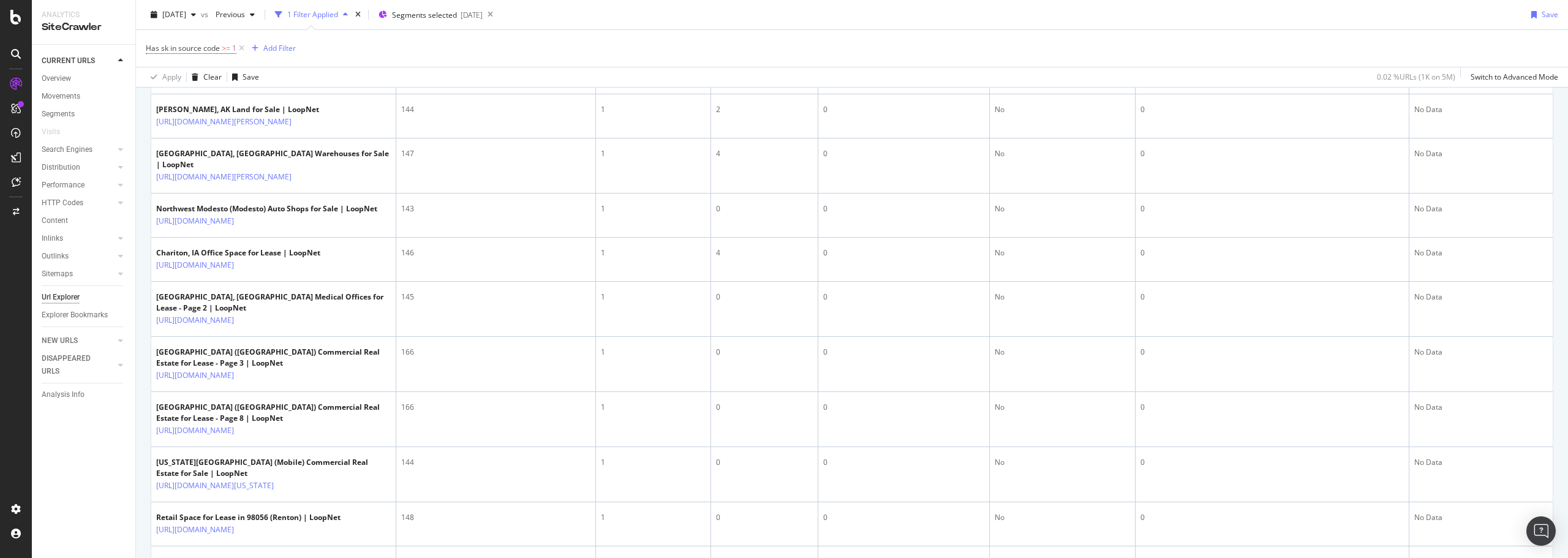
scroll to position [0, 0]
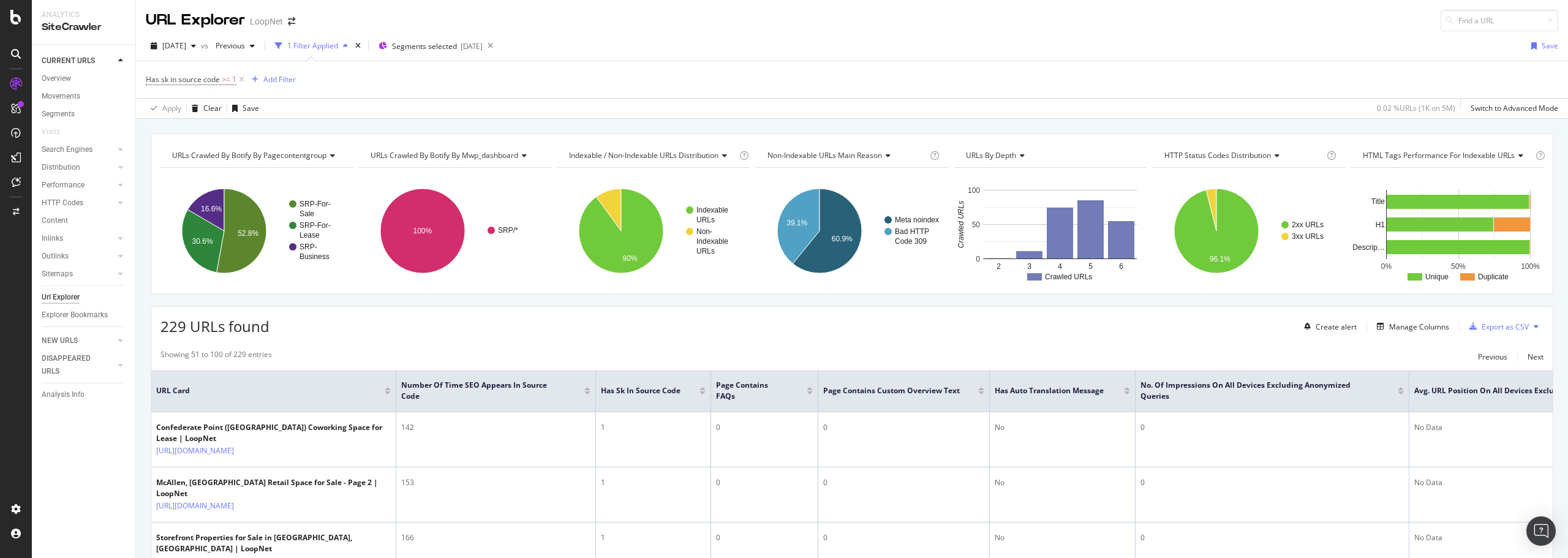
drag, startPoint x: 769, startPoint y: 461, endPoint x: 769, endPoint y: 263, distance: 198.0
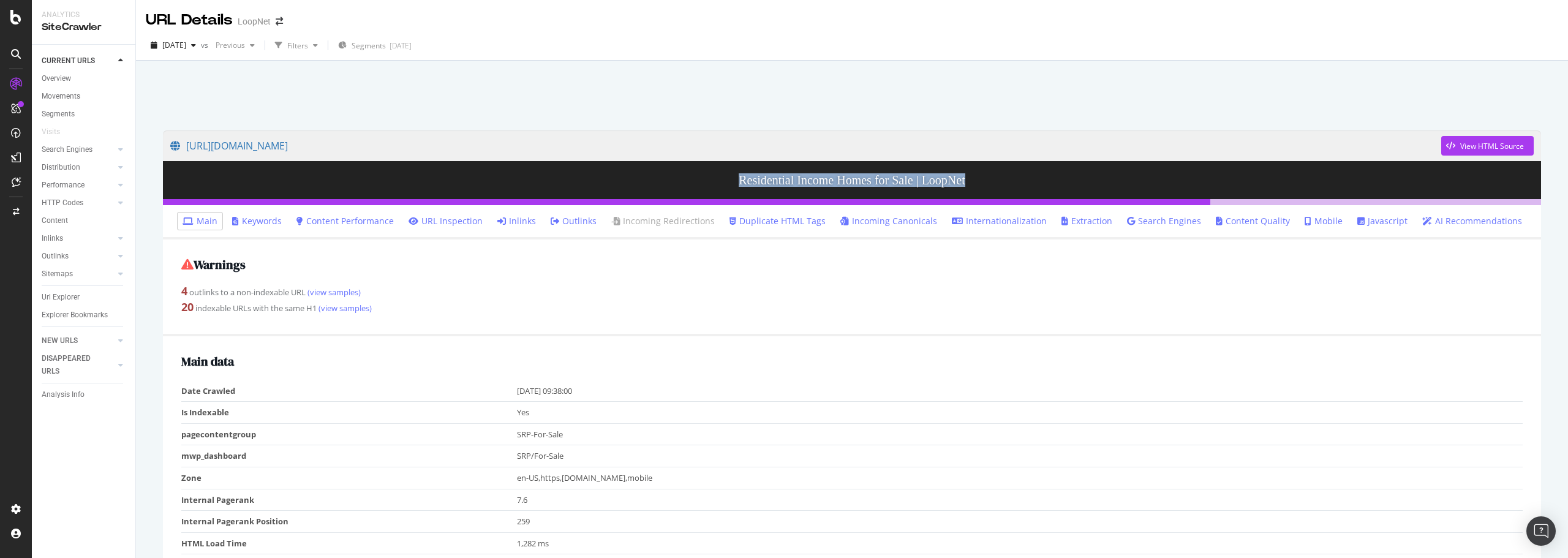
drag, startPoint x: 721, startPoint y: 179, endPoint x: 984, endPoint y: 175, distance: 263.0
click at [984, 175] on h3 "Residential Income Homes for Sale | LoopNet" at bounding box center [852, 180] width 1378 height 38
click at [1037, 181] on h3 "Residential Income Homes for Sale | LoopNet" at bounding box center [852, 180] width 1378 height 38
drag, startPoint x: 907, startPoint y: 459, endPoint x: 914, endPoint y: 300, distance: 159.2
click at [1062, 215] on link "Extraction" at bounding box center [1086, 221] width 51 height 12
